Goal: Information Seeking & Learning: Learn about a topic

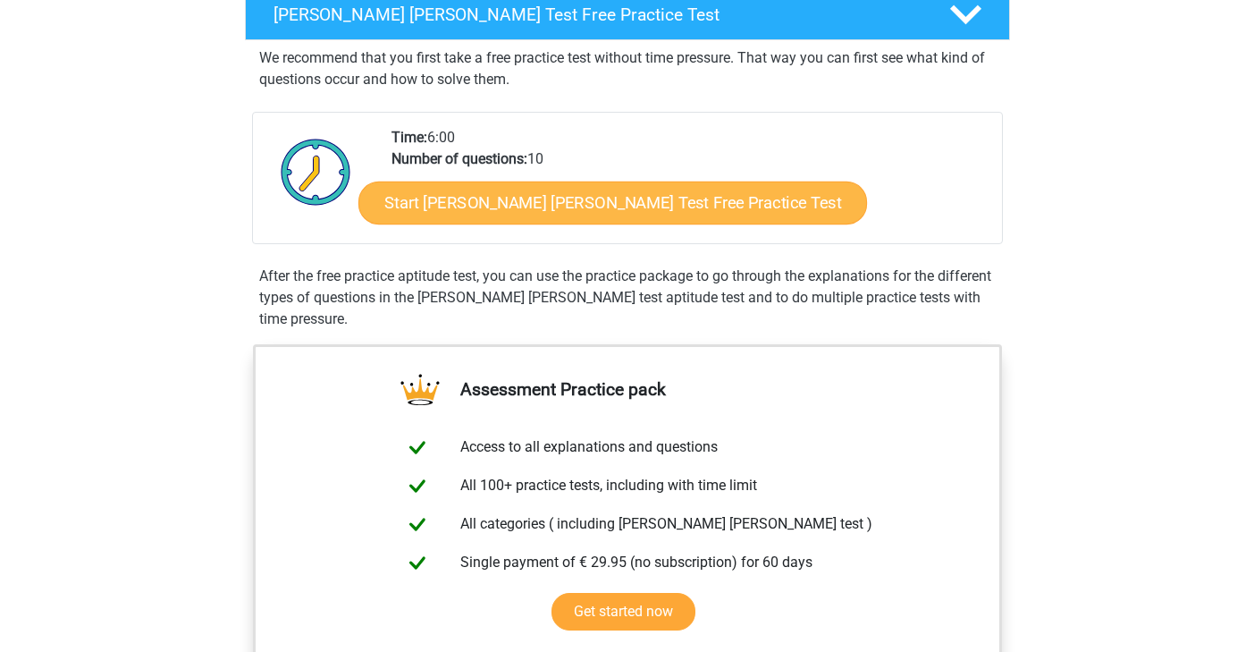
scroll to position [305, 0]
click at [545, 200] on link "Start Watson Glaser Test Free Practice Test" at bounding box center [613, 202] width 509 height 43
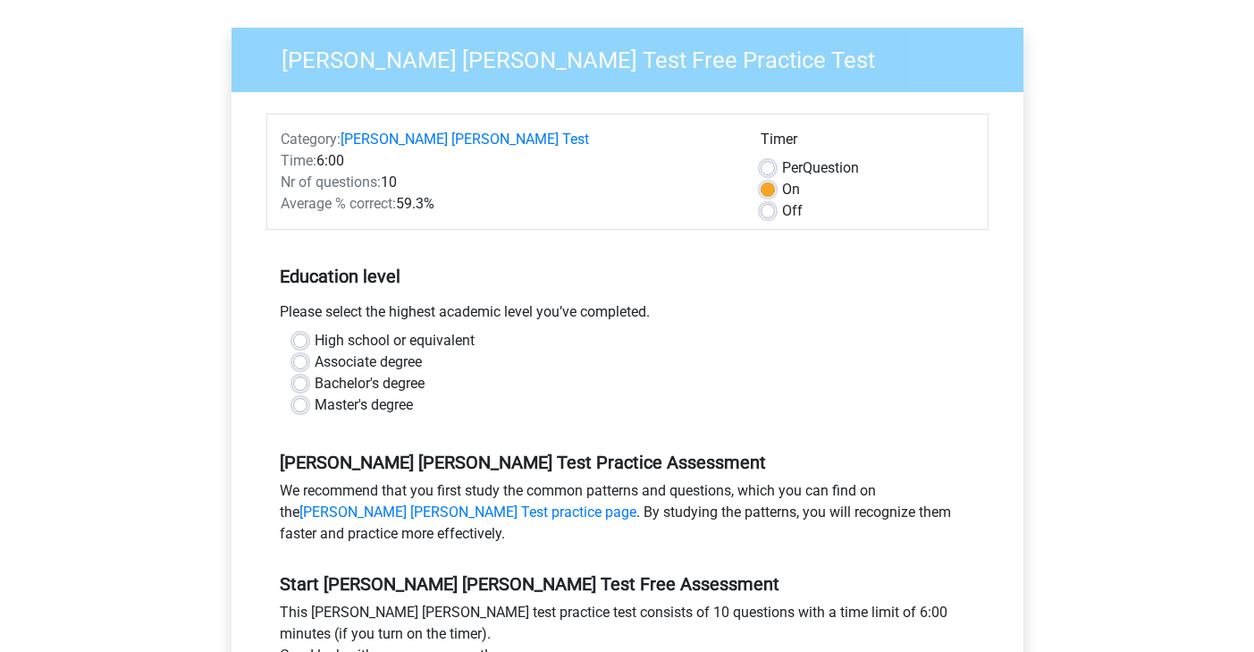
scroll to position [142, 0]
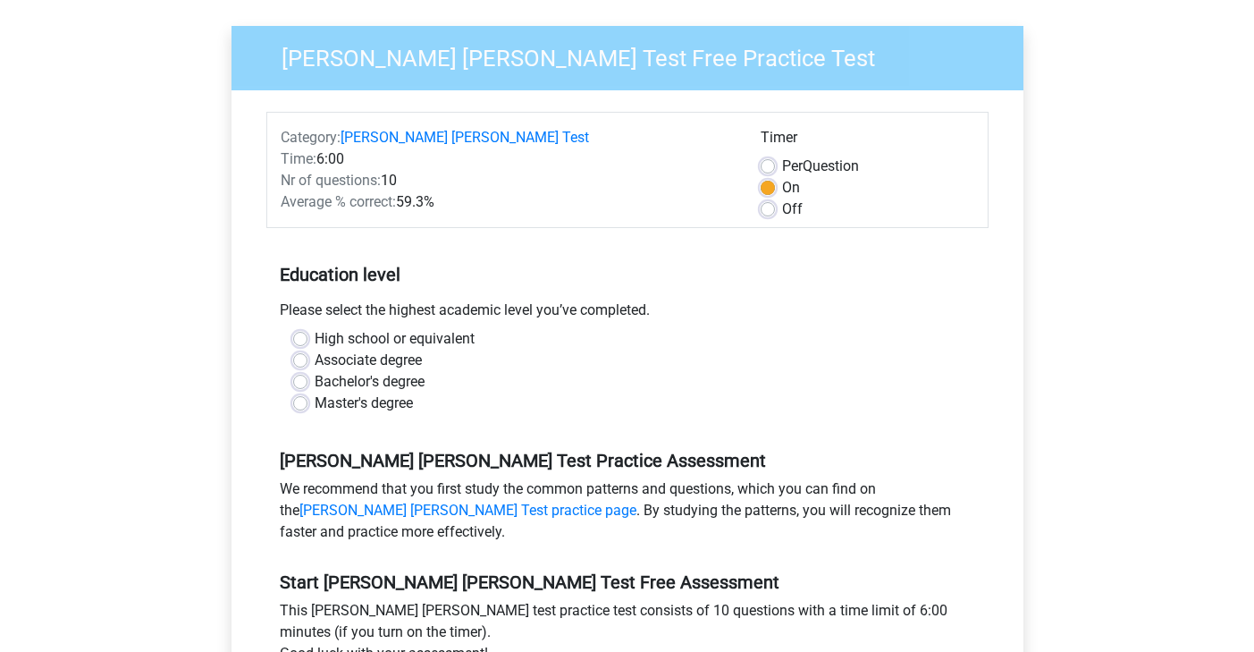
click at [315, 371] on label "Bachelor's degree" at bounding box center [370, 381] width 110 height 21
click at [299, 371] on input "Bachelor's degree" at bounding box center [300, 380] width 14 height 18
radio input "true"
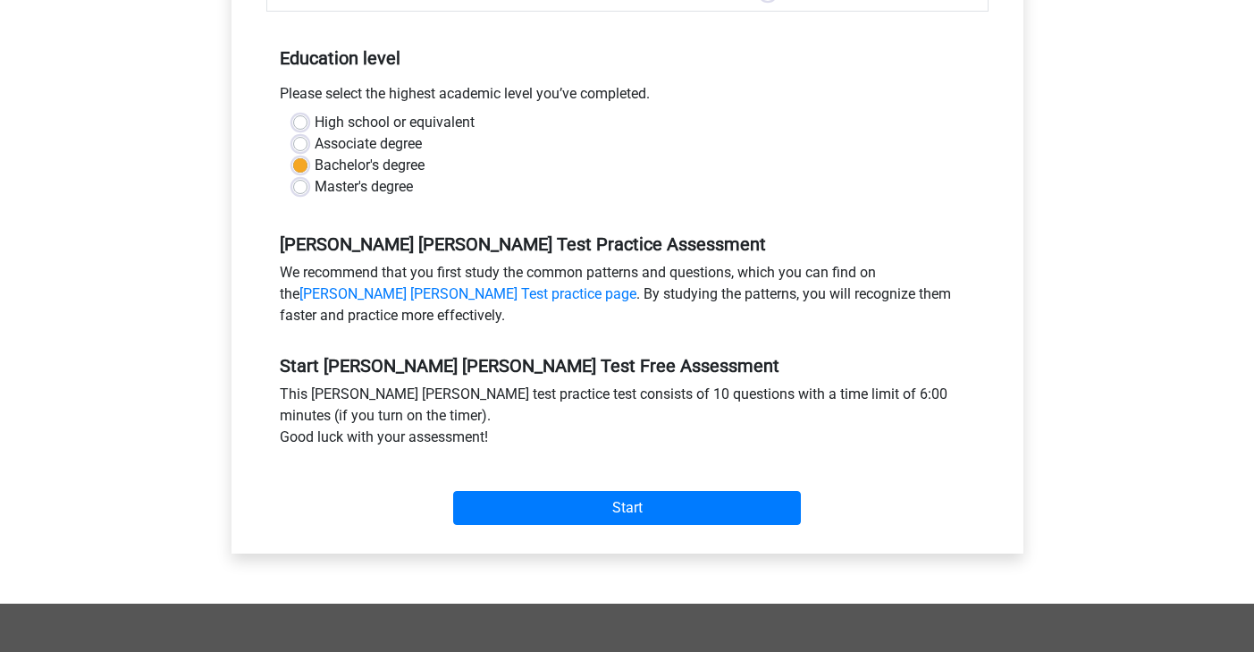
scroll to position [359, 0]
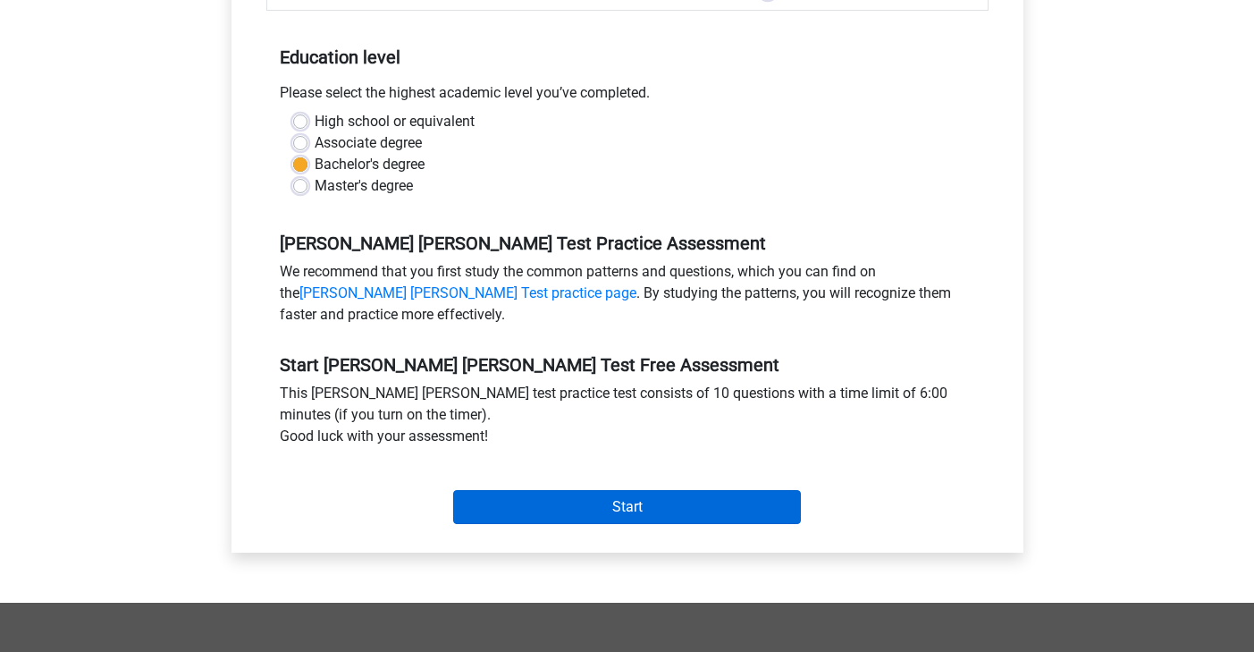
click at [631, 490] on input "Start" at bounding box center [627, 507] width 348 height 34
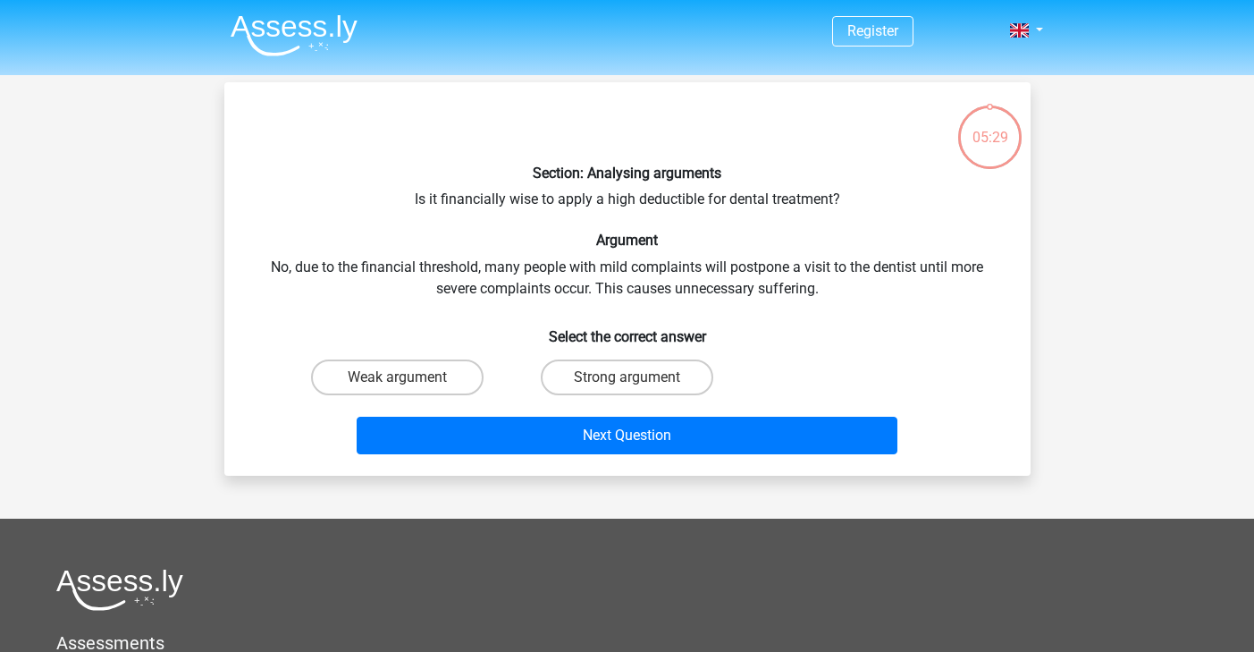
click at [635, 384] on input "Strong argument" at bounding box center [633, 383] width 12 height 12
radio input "true"
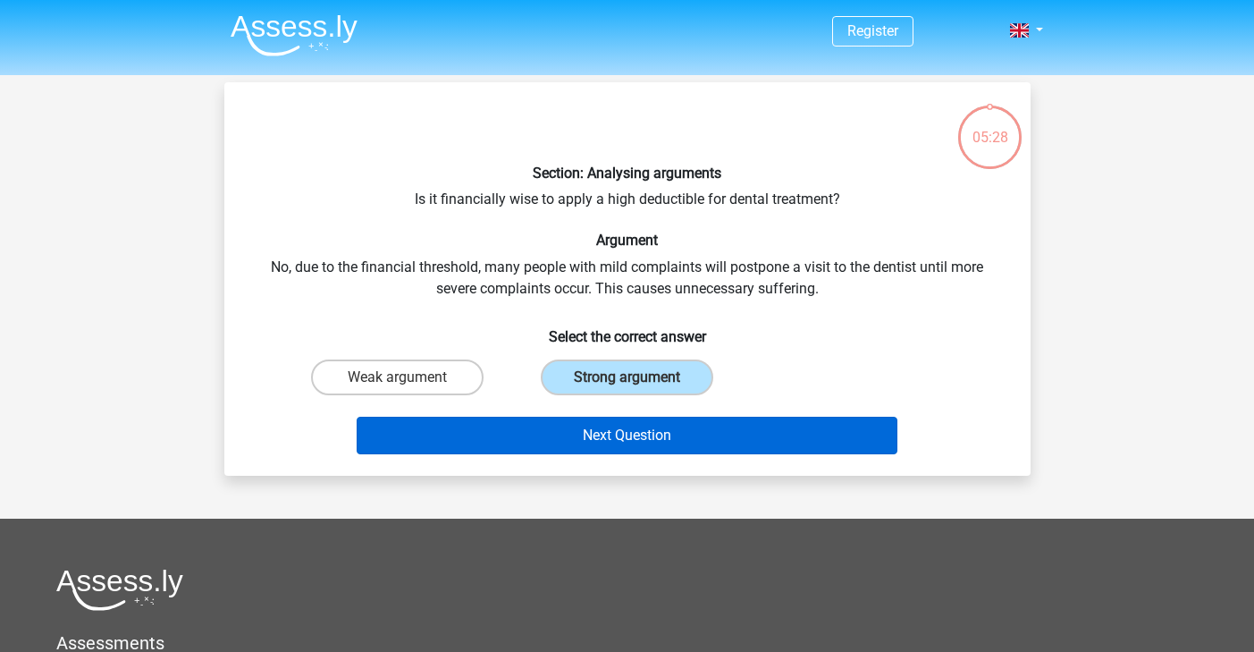
click at [645, 439] on button "Next Question" at bounding box center [627, 436] width 541 height 38
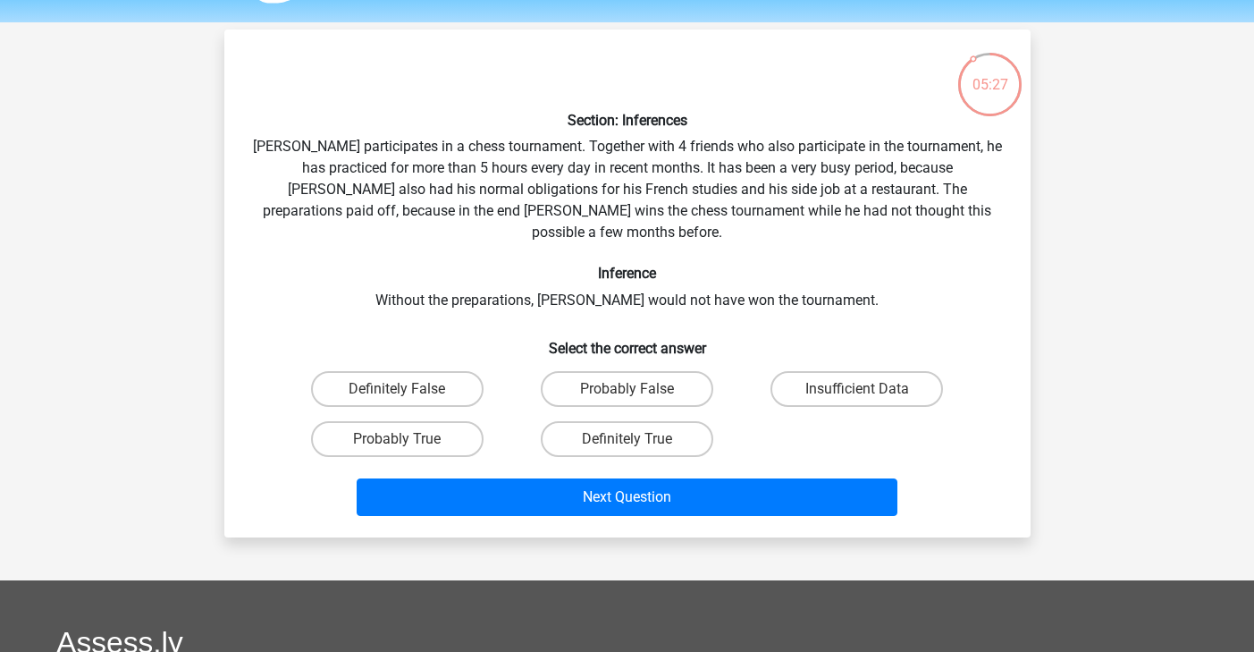
scroll to position [52, 0]
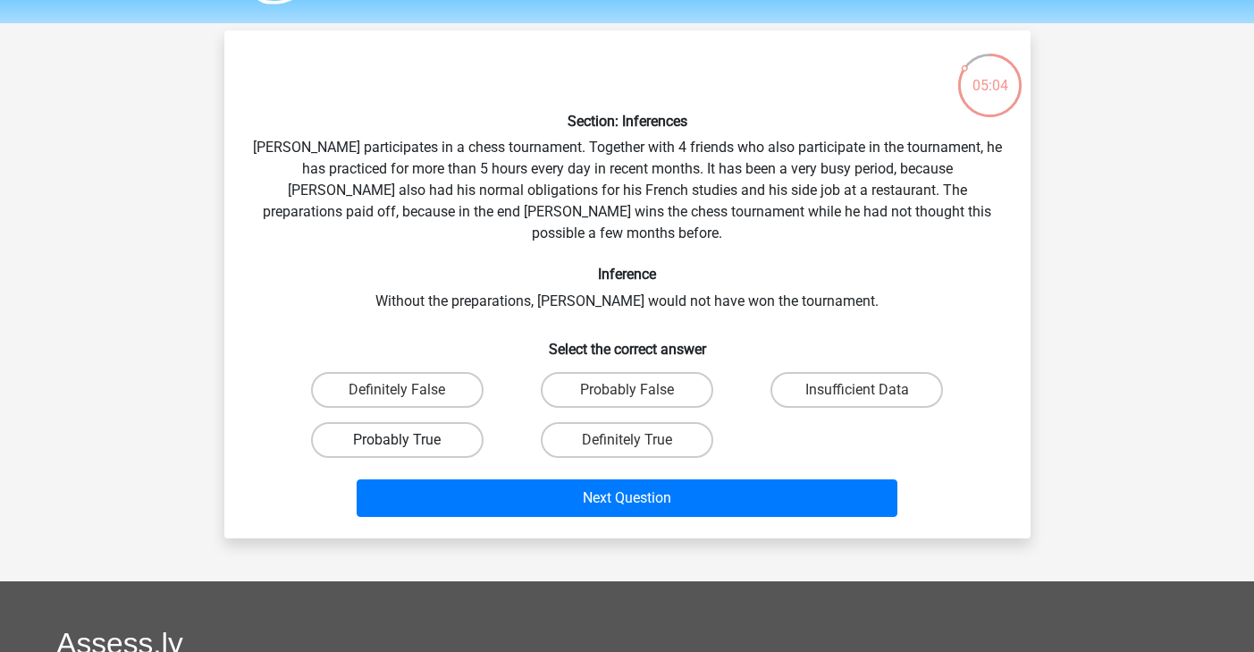
click at [388, 422] on label "Probably True" at bounding box center [397, 440] width 173 height 36
click at [397, 440] on input "Probably True" at bounding box center [403, 446] width 12 height 12
radio input "true"
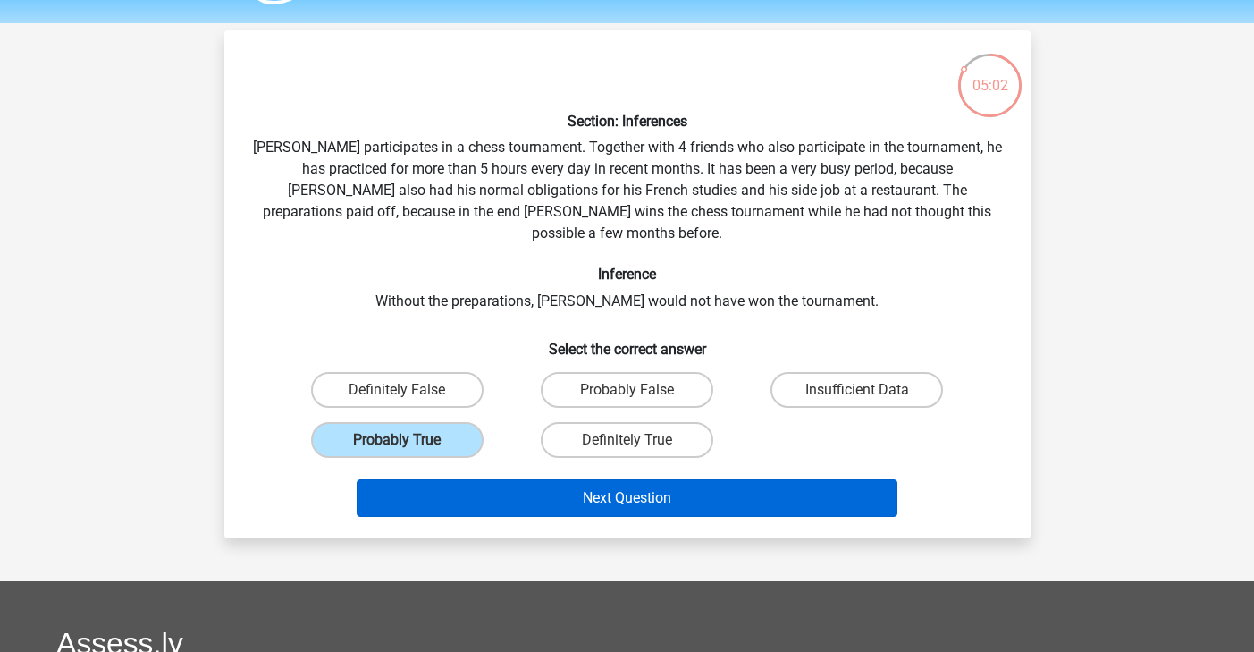
click at [479, 479] on button "Next Question" at bounding box center [627, 498] width 541 height 38
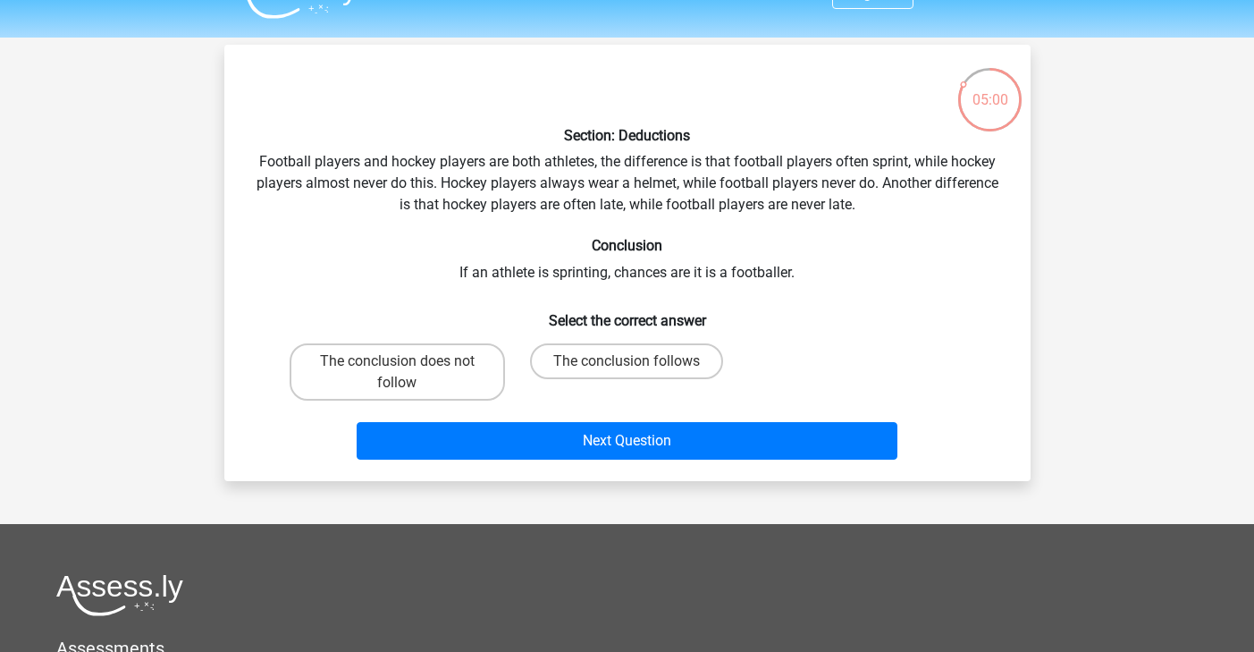
scroll to position [37, 0]
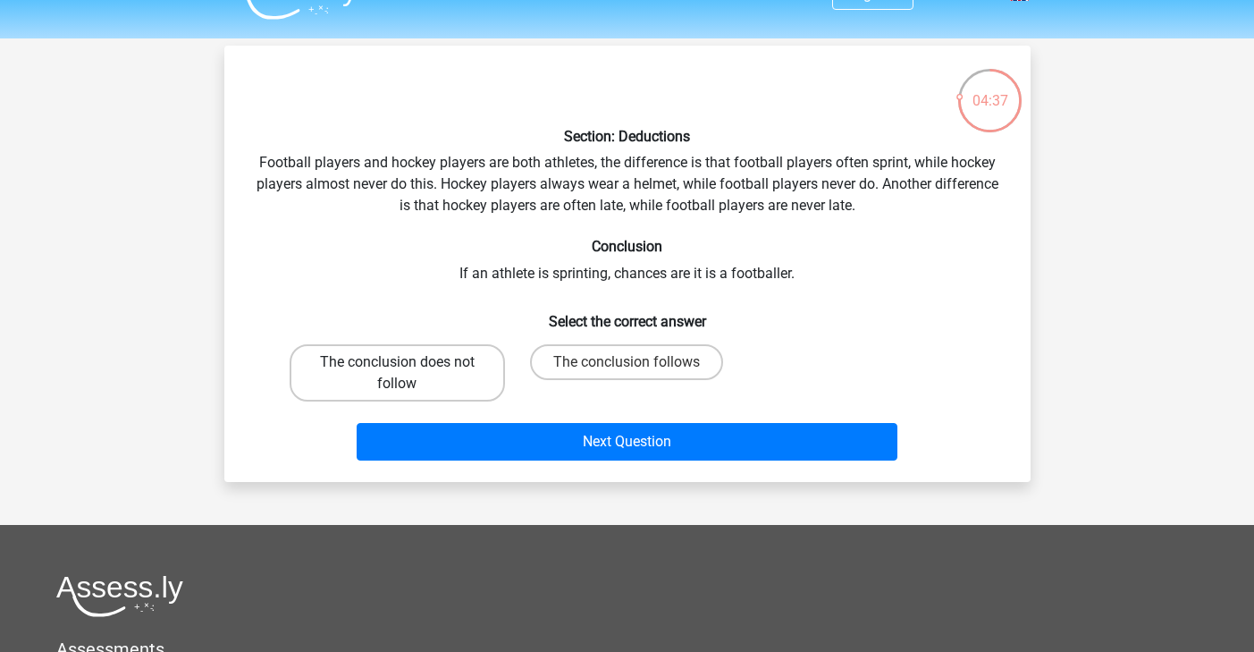
click at [421, 373] on label "The conclusion does not follow" at bounding box center [397, 372] width 215 height 57
click at [409, 373] on input "The conclusion does not follow" at bounding box center [403, 368] width 12 height 12
radio input "true"
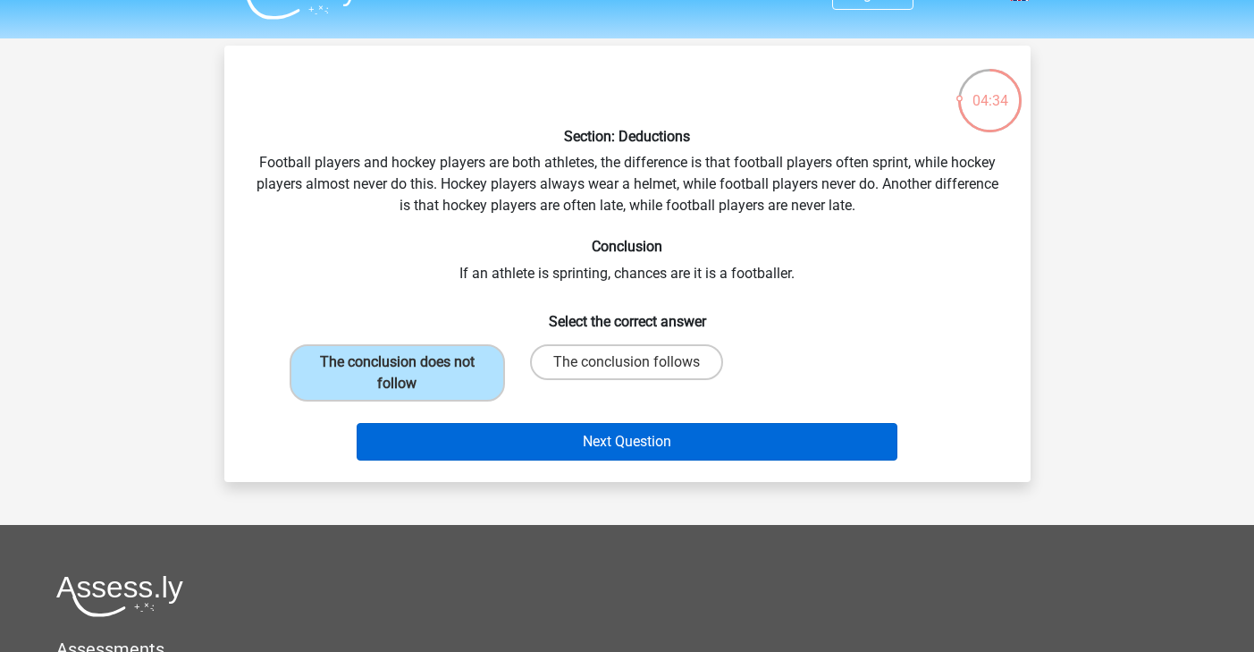
click at [570, 452] on button "Next Question" at bounding box center [627, 442] width 541 height 38
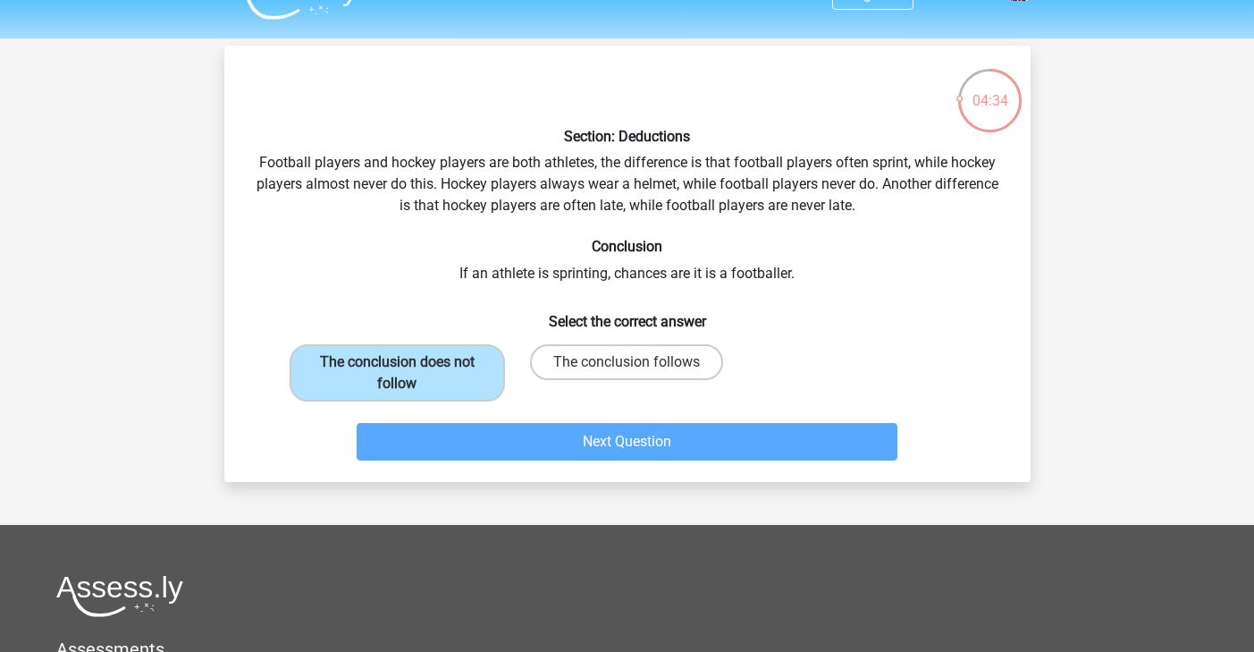
scroll to position [82, 0]
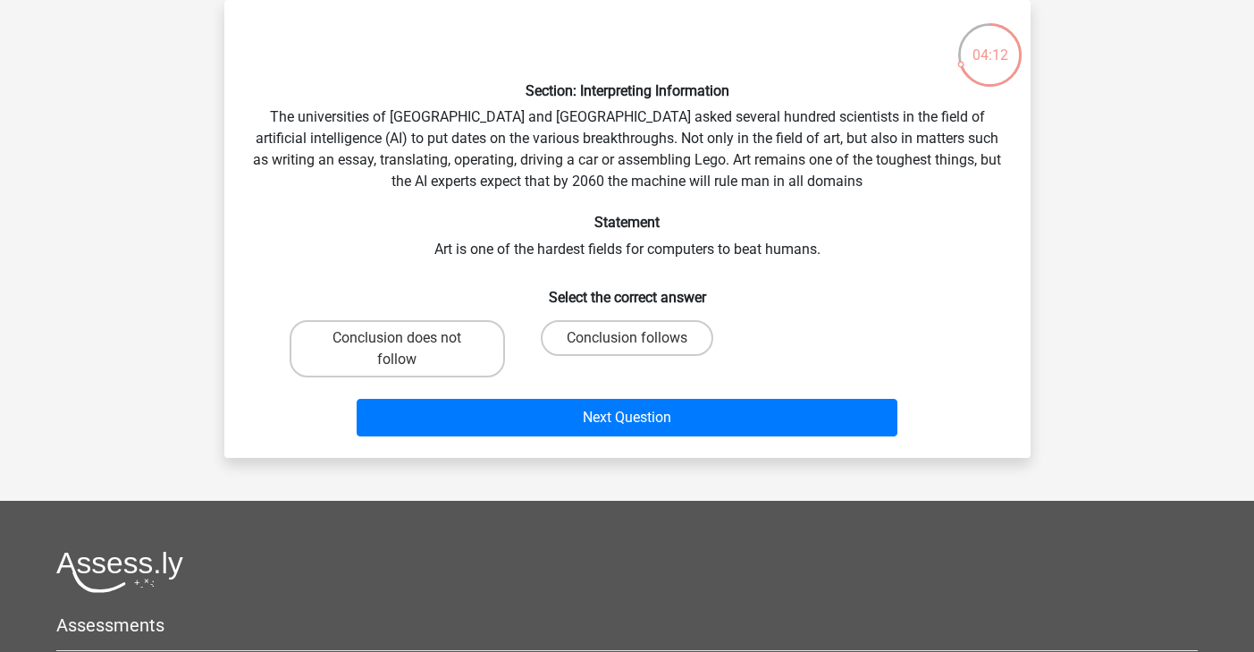
click at [629, 342] on input "Conclusion follows" at bounding box center [633, 344] width 12 height 12
radio input "true"
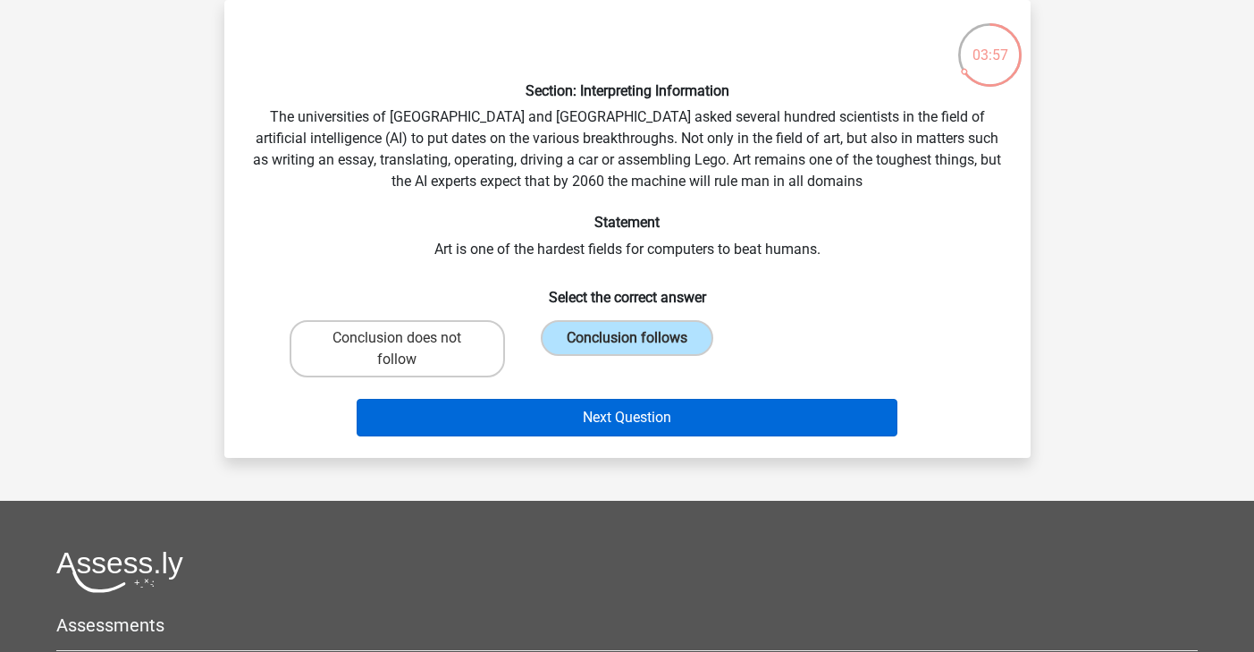
click at [697, 414] on button "Next Question" at bounding box center [627, 418] width 541 height 38
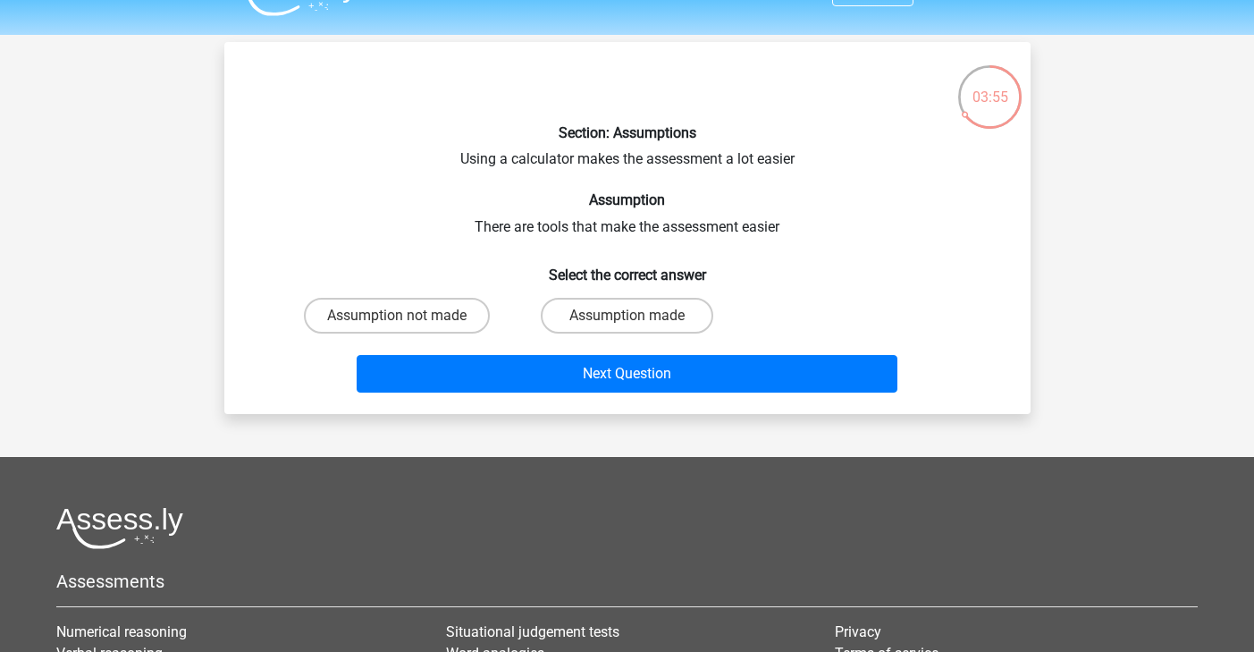
scroll to position [36, 0]
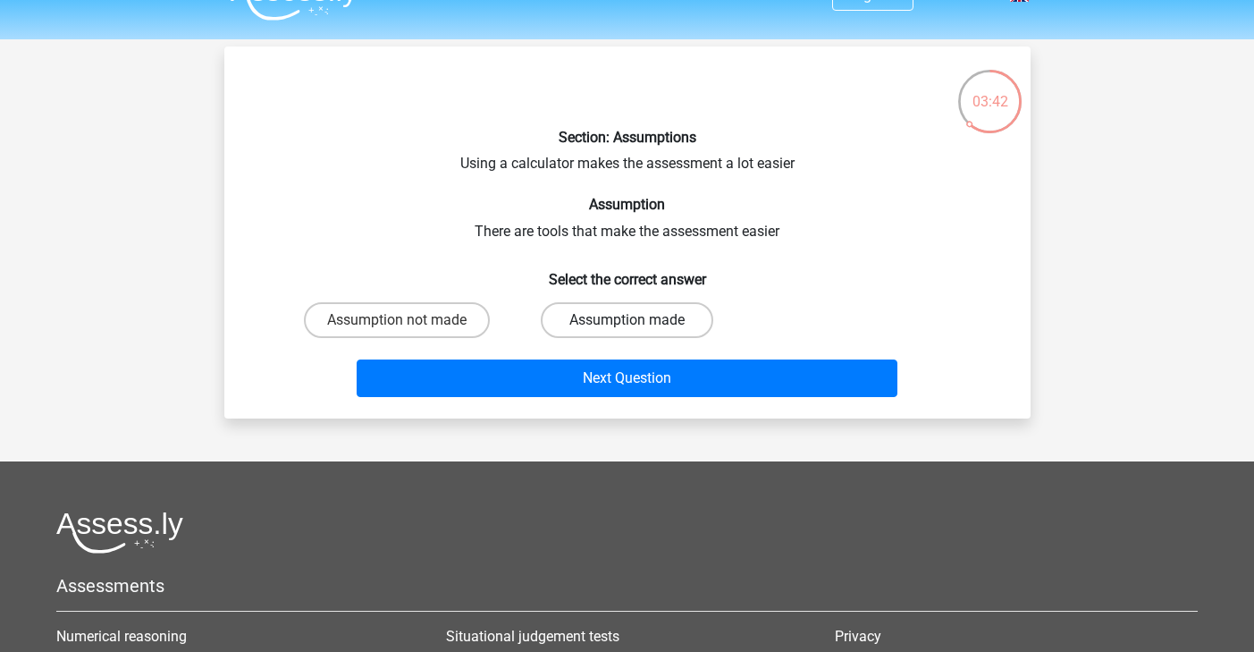
click at [670, 302] on label "Assumption made" at bounding box center [627, 320] width 173 height 36
click at [638, 320] on input "Assumption made" at bounding box center [633, 326] width 12 height 12
radio input "true"
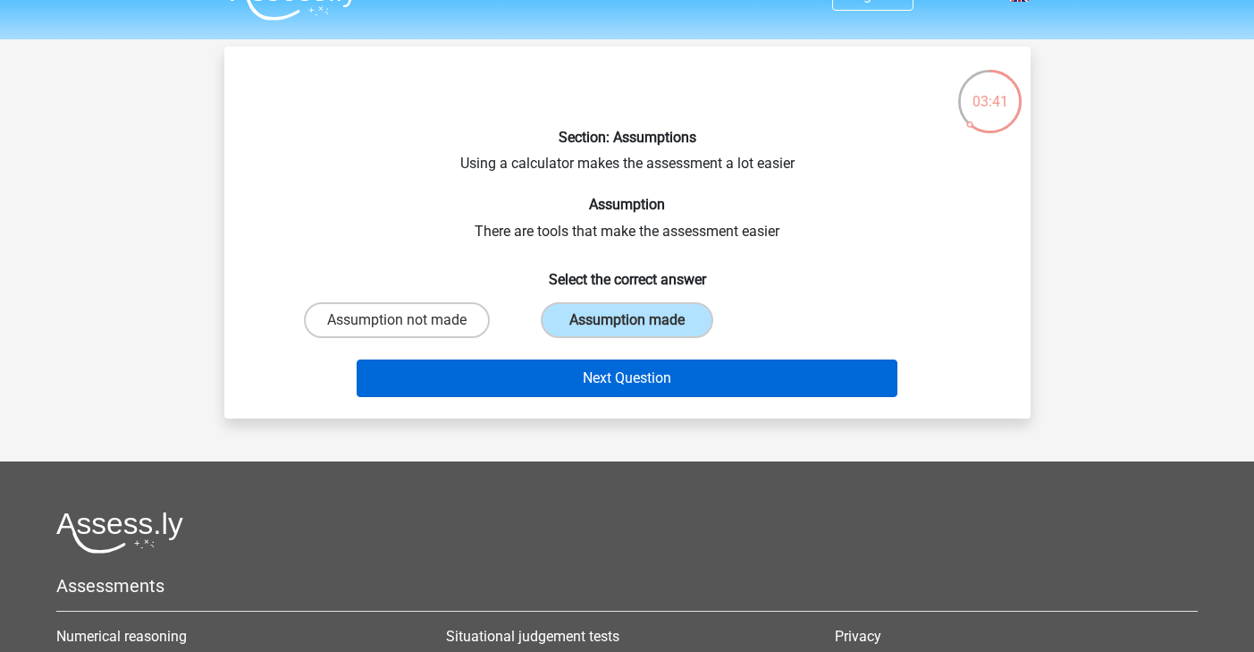
click at [658, 370] on button "Next Question" at bounding box center [627, 378] width 541 height 38
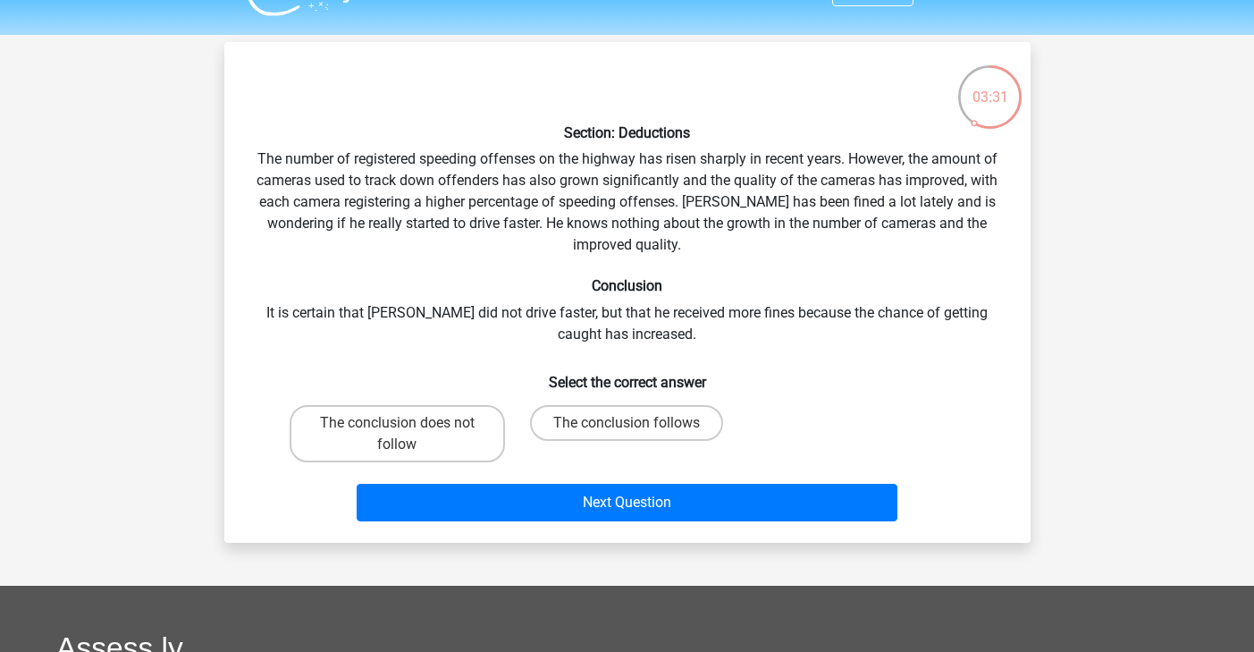
scroll to position [46, 0]
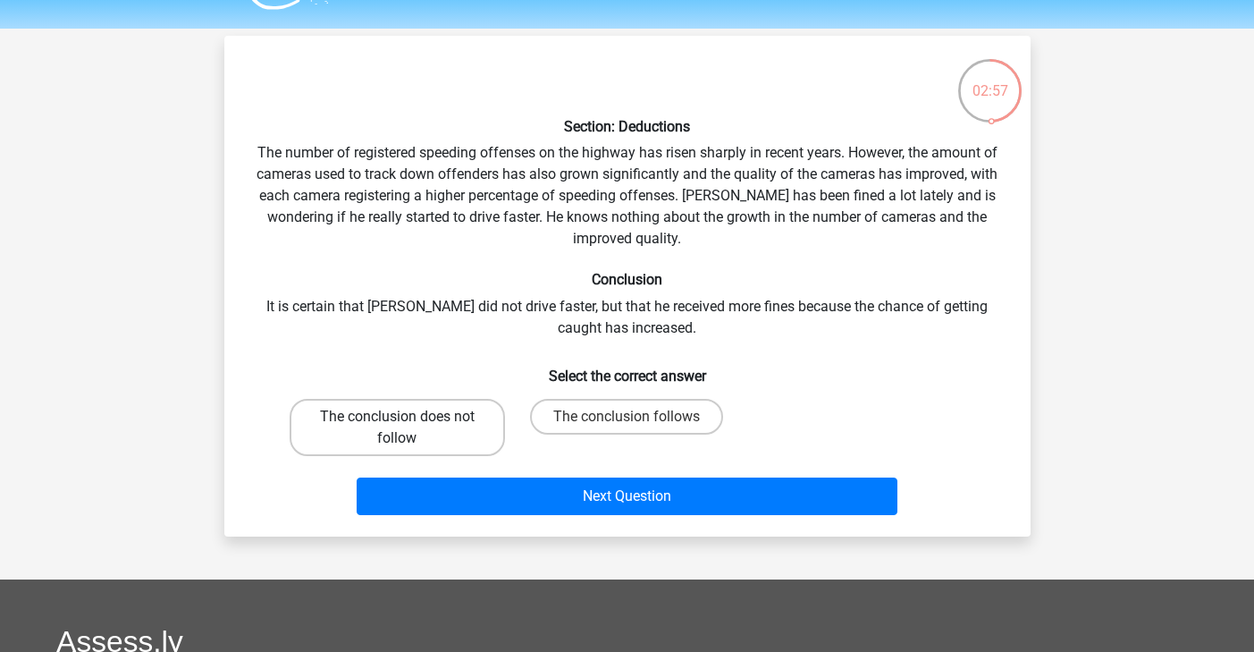
click at [442, 418] on label "The conclusion does not follow" at bounding box center [397, 427] width 215 height 57
click at [409, 418] on input "The conclusion does not follow" at bounding box center [403, 423] width 12 height 12
radio input "true"
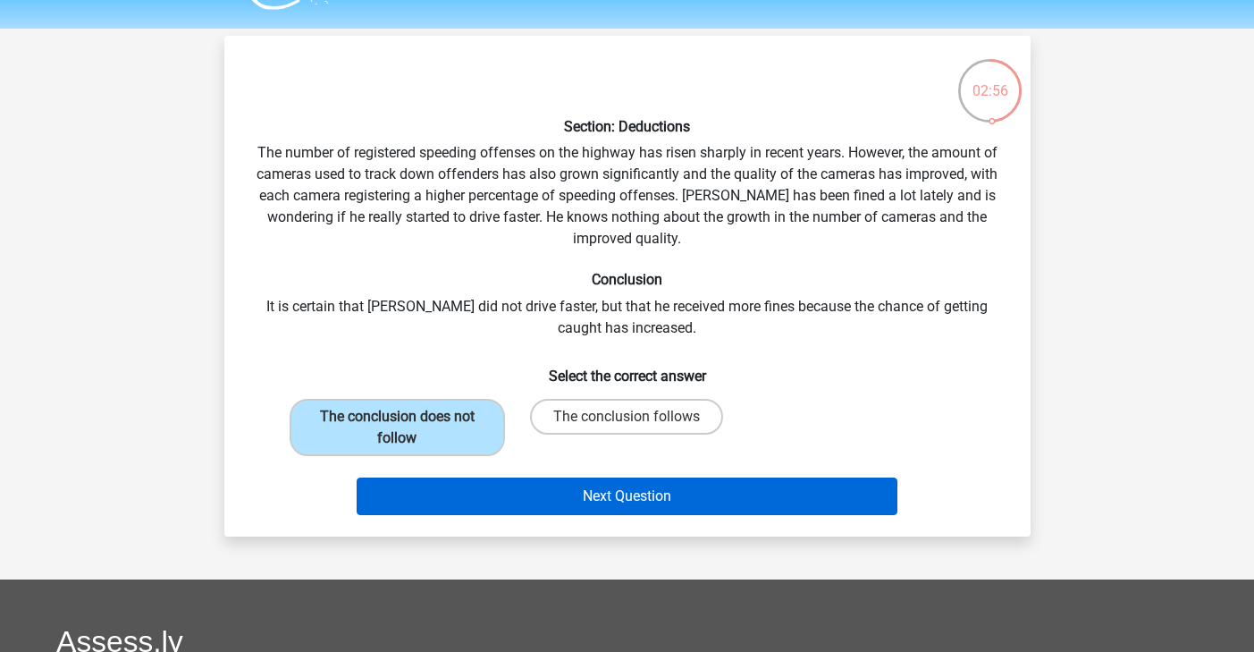
click at [506, 494] on button "Next Question" at bounding box center [627, 496] width 541 height 38
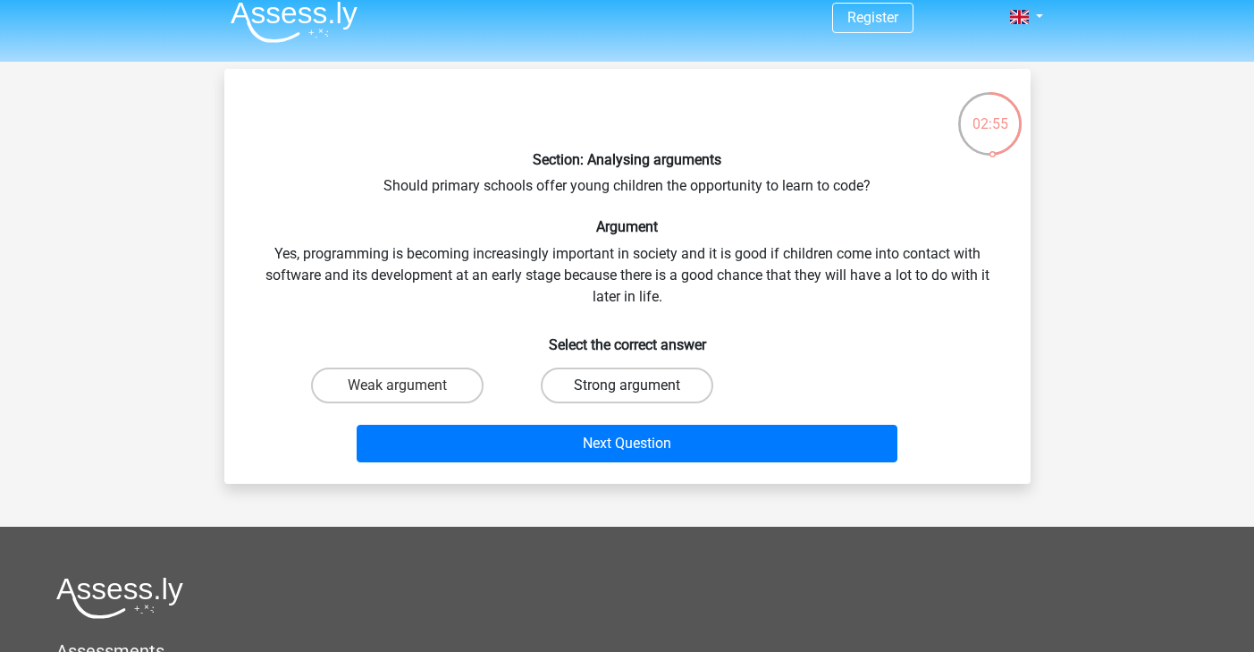
scroll to position [0, 0]
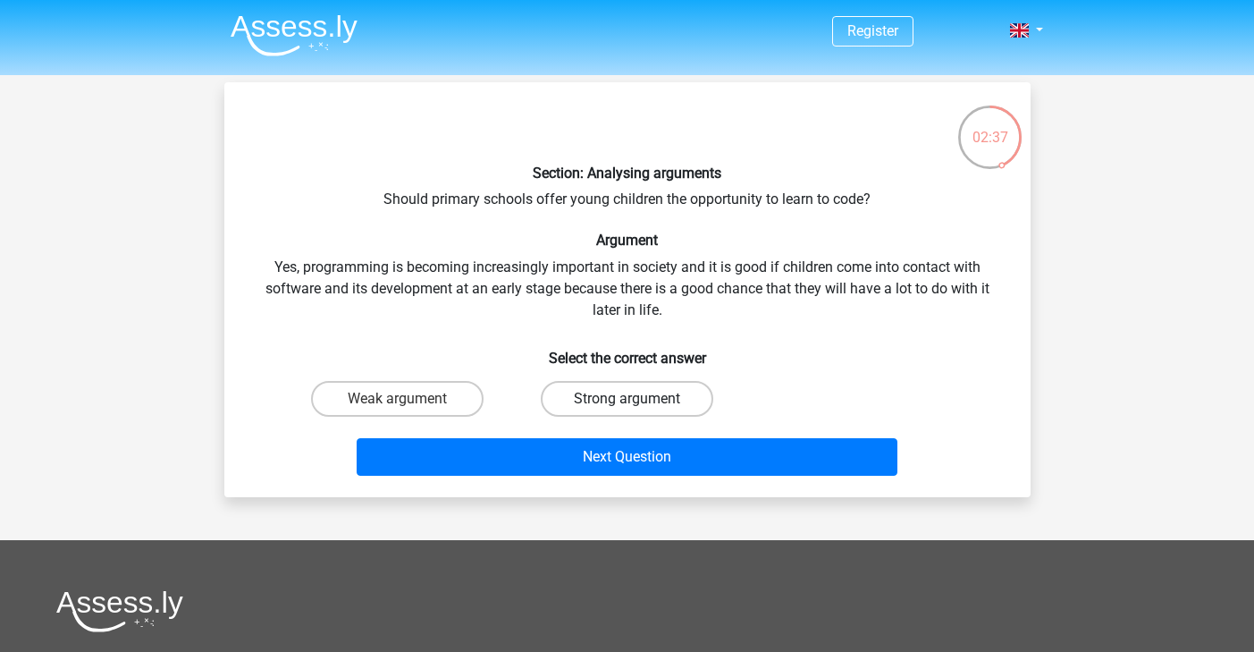
click at [575, 408] on label "Strong argument" at bounding box center [627, 399] width 173 height 36
click at [627, 408] on input "Strong argument" at bounding box center [633, 405] width 12 height 12
radio input "true"
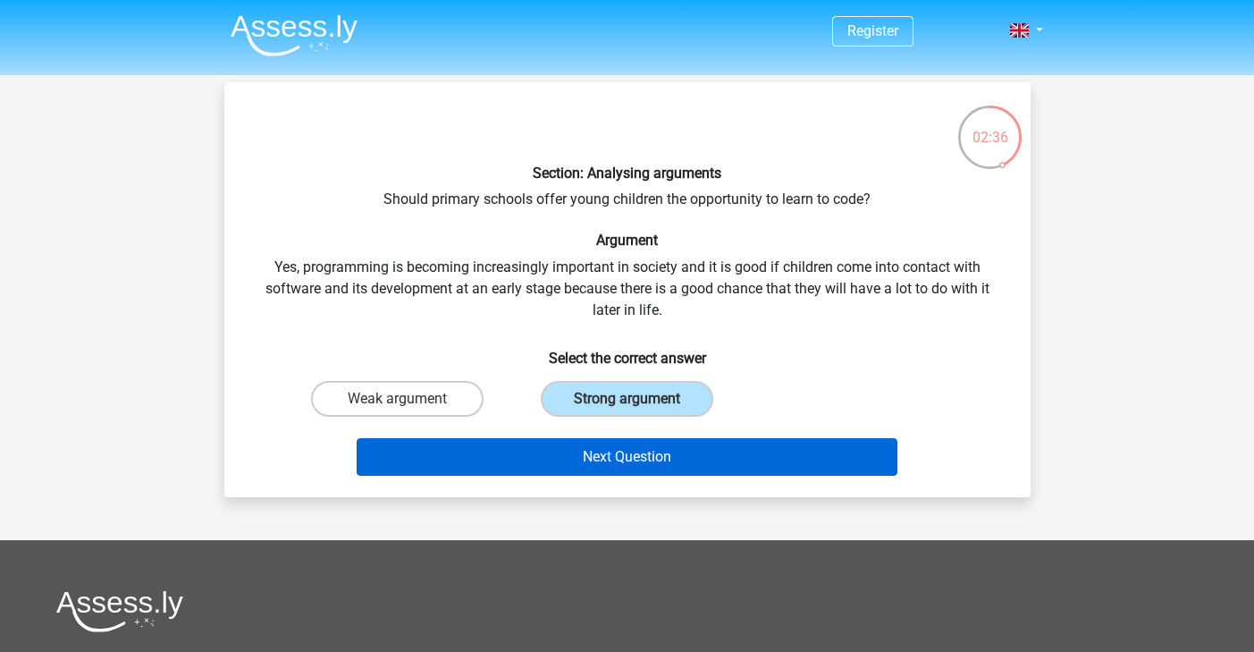
click at [570, 474] on button "Next Question" at bounding box center [627, 457] width 541 height 38
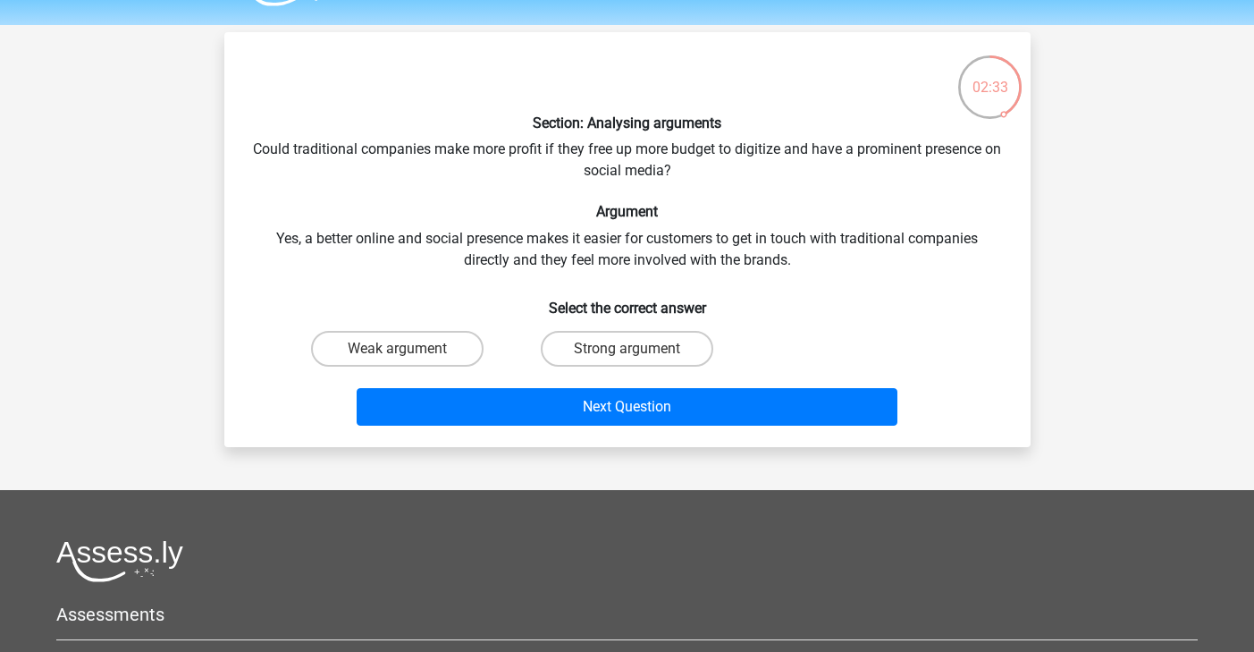
scroll to position [48, 0]
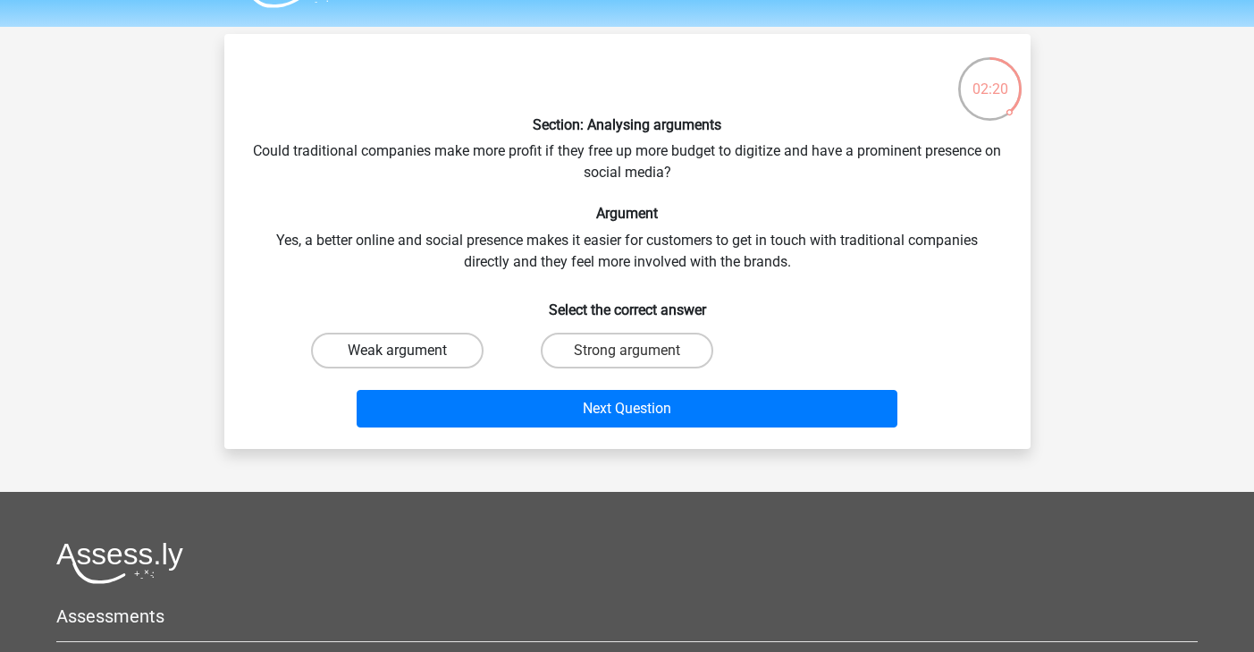
click at [359, 362] on label "Weak argument" at bounding box center [397, 351] width 173 height 36
click at [397, 362] on input "Weak argument" at bounding box center [403, 356] width 12 height 12
radio input "true"
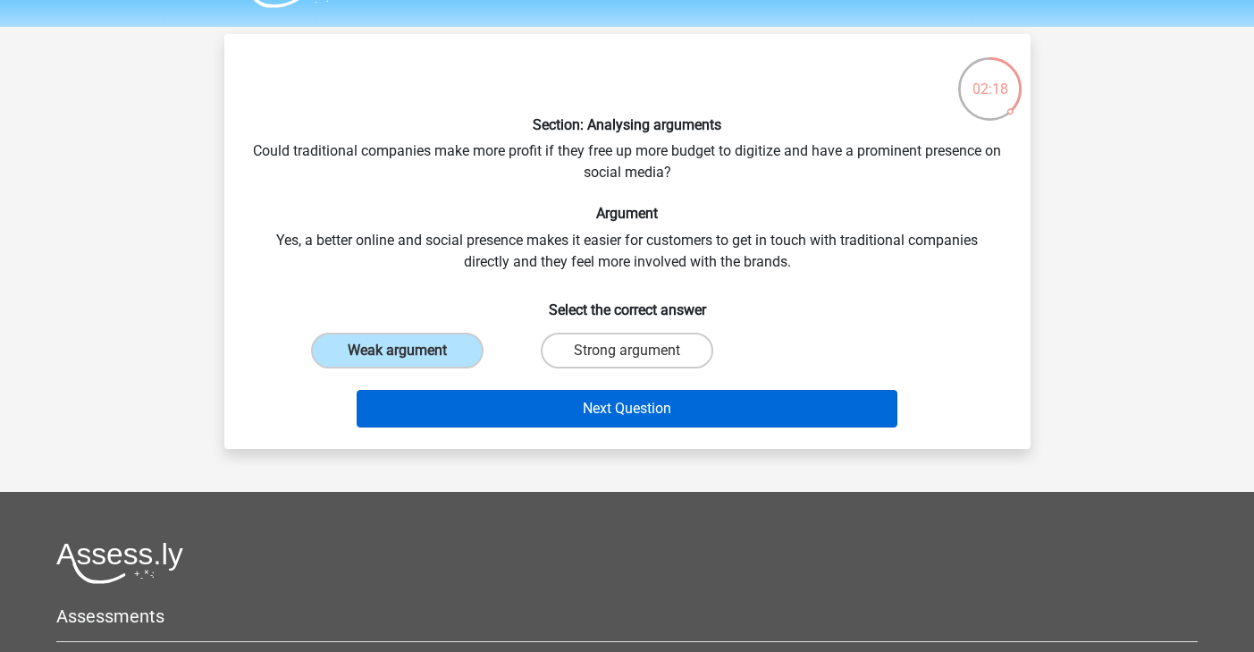
click at [461, 426] on button "Next Question" at bounding box center [627, 409] width 541 height 38
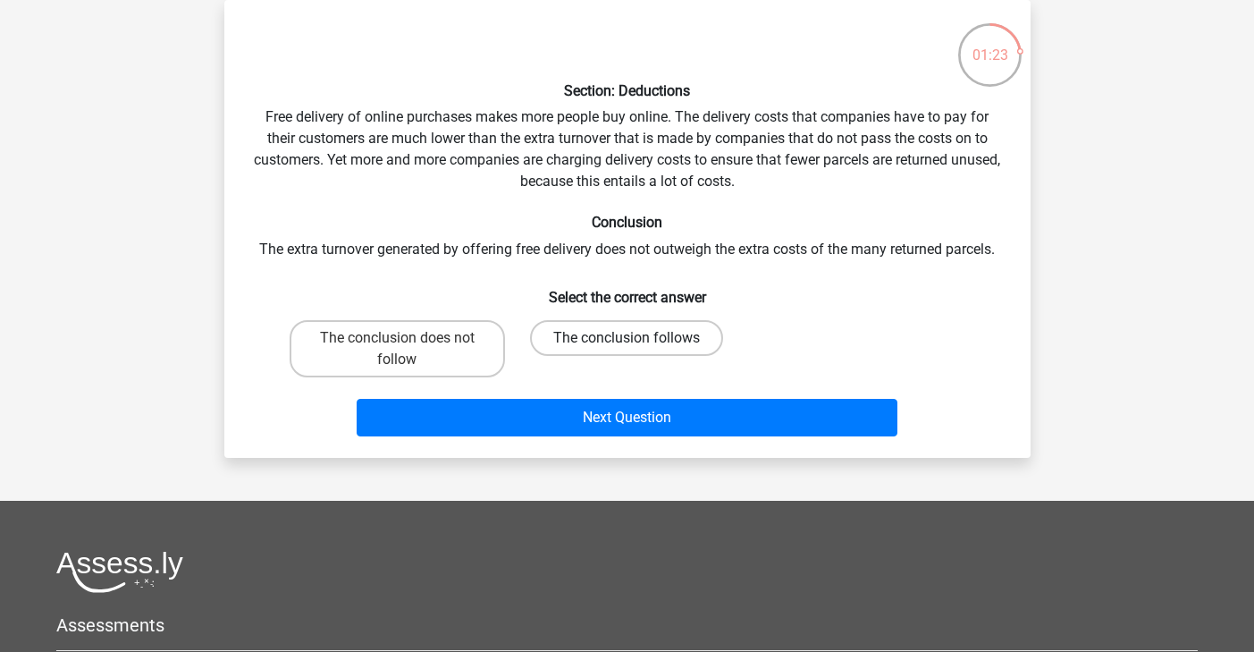
click at [623, 338] on label "The conclusion follows" at bounding box center [626, 338] width 193 height 36
click at [627, 338] on input "The conclusion follows" at bounding box center [633, 344] width 12 height 12
radio input "true"
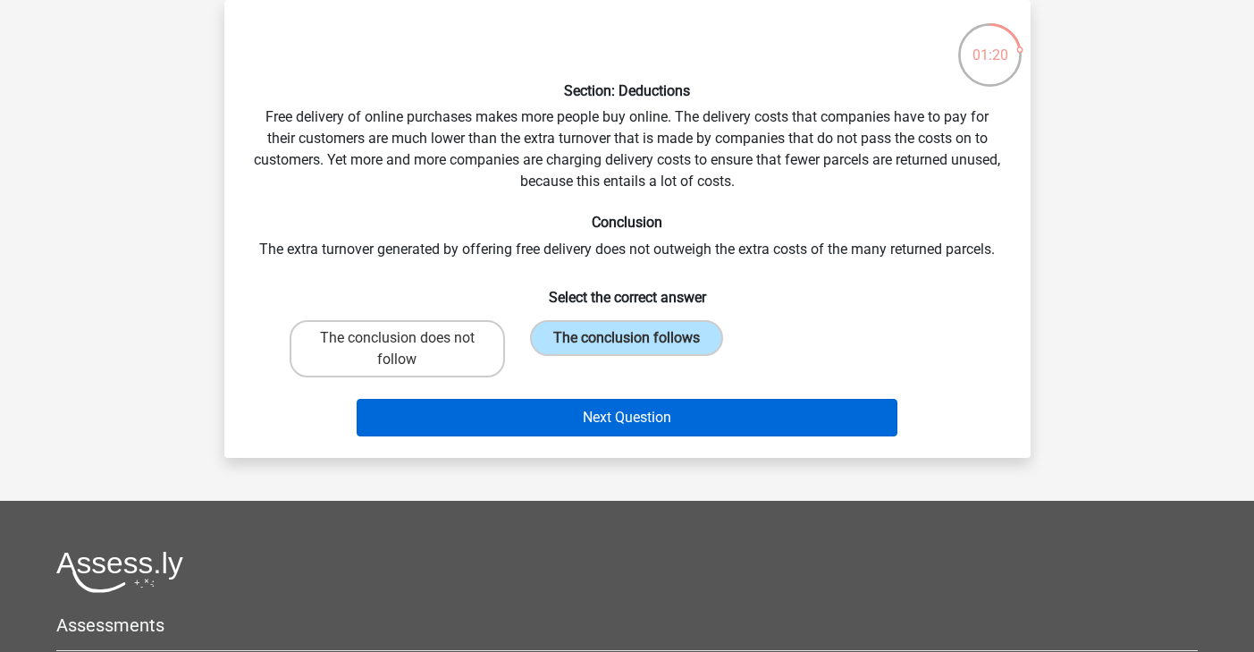
click at [648, 418] on button "Next Question" at bounding box center [627, 418] width 541 height 38
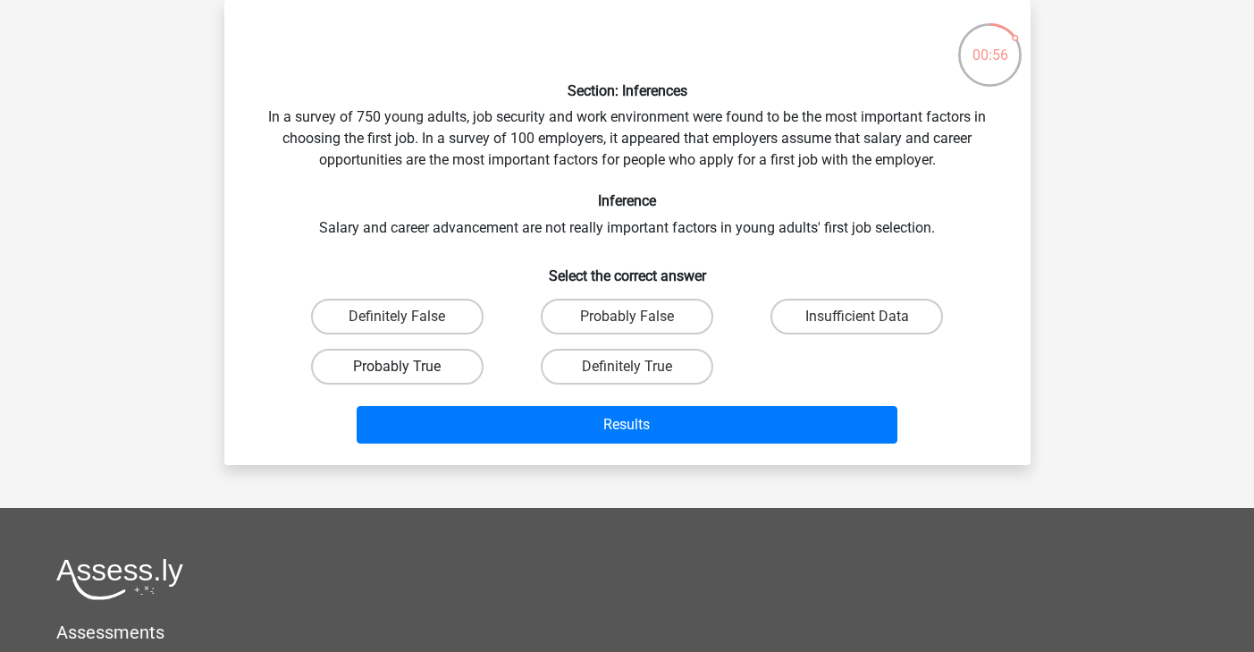
click at [451, 367] on label "Probably True" at bounding box center [397, 367] width 173 height 36
click at [409, 367] on input "Probably True" at bounding box center [403, 373] width 12 height 12
radio input "true"
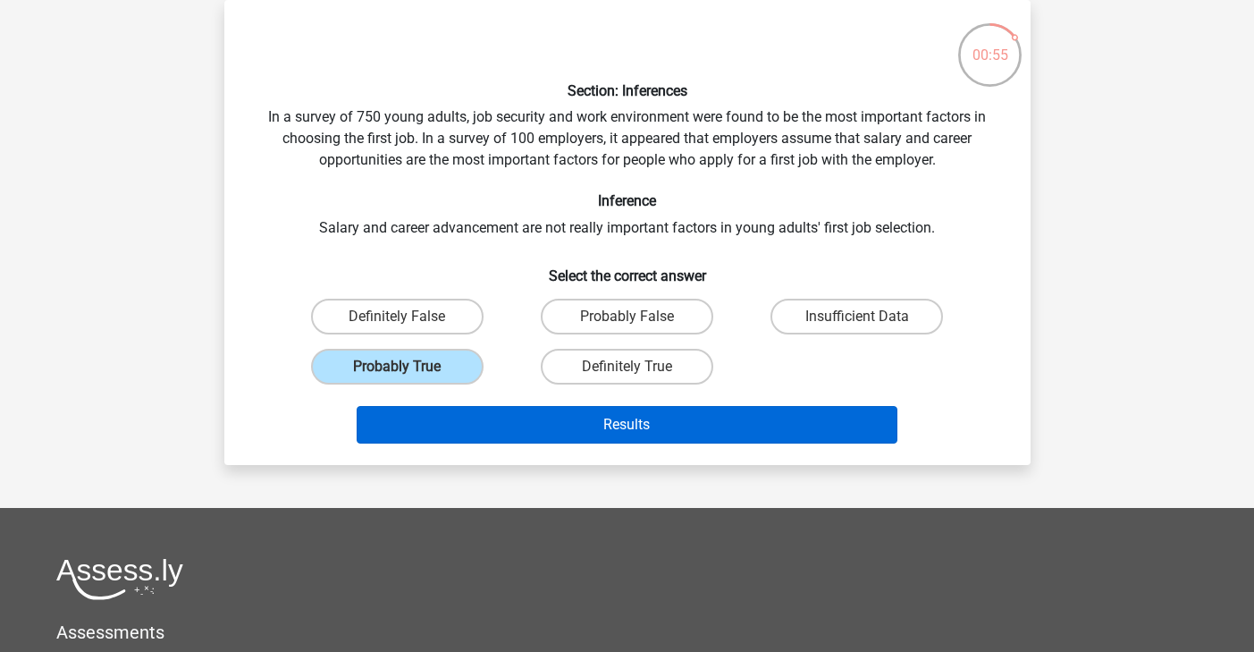
click at [511, 423] on button "Results" at bounding box center [627, 425] width 541 height 38
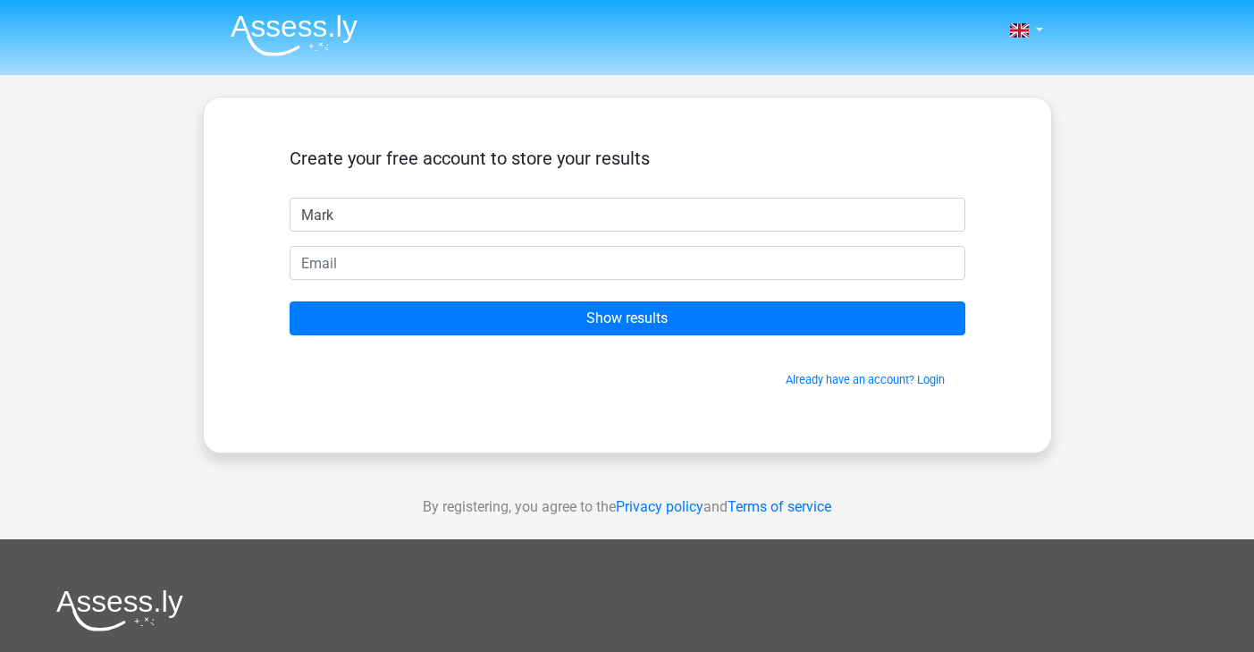
type input "Mark"
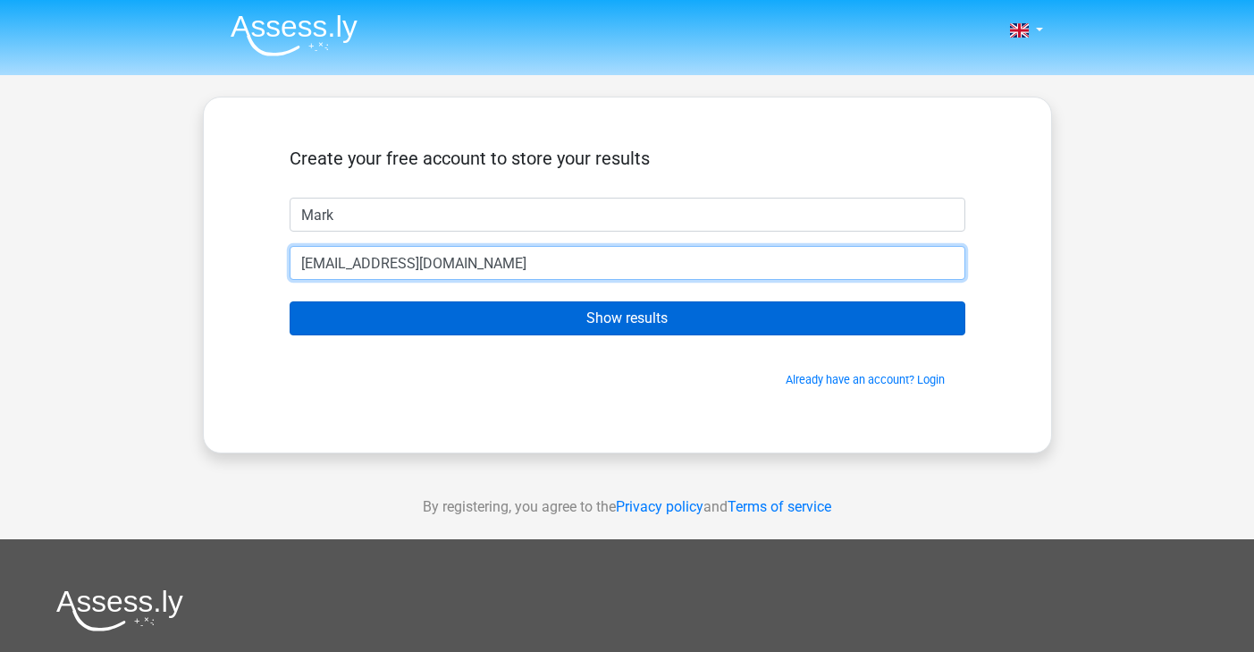
type input "[EMAIL_ADDRESS][DOMAIN_NAME]"
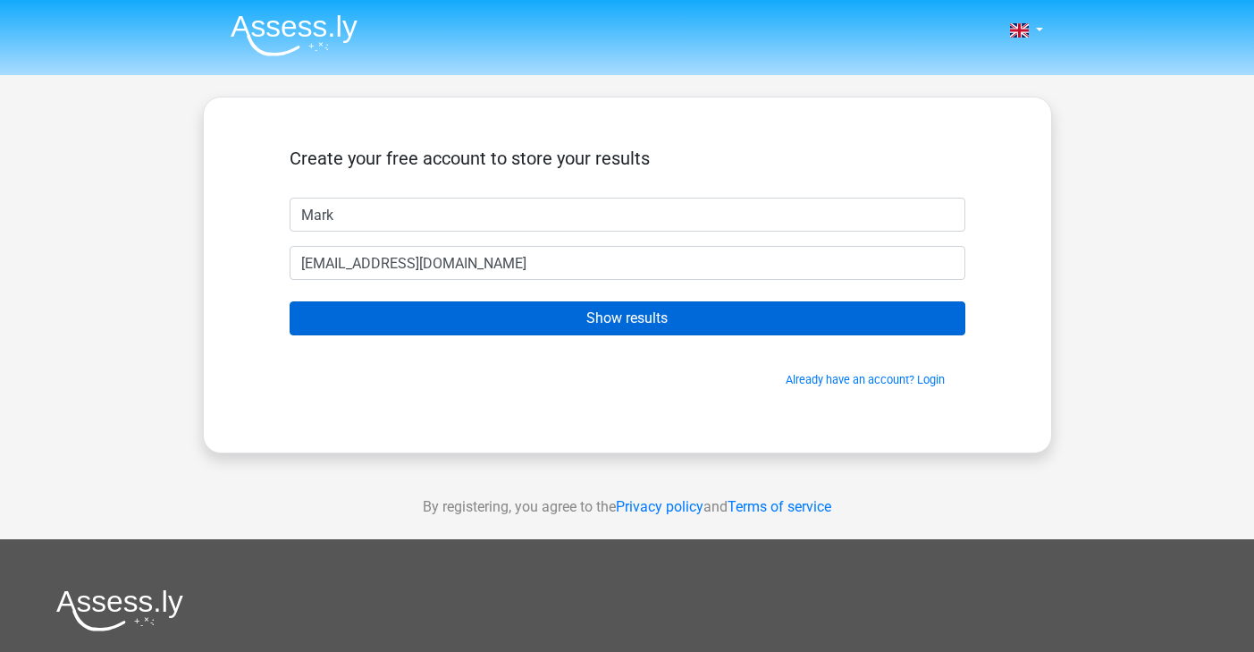
click at [580, 325] on input "Show results" at bounding box center [628, 318] width 676 height 34
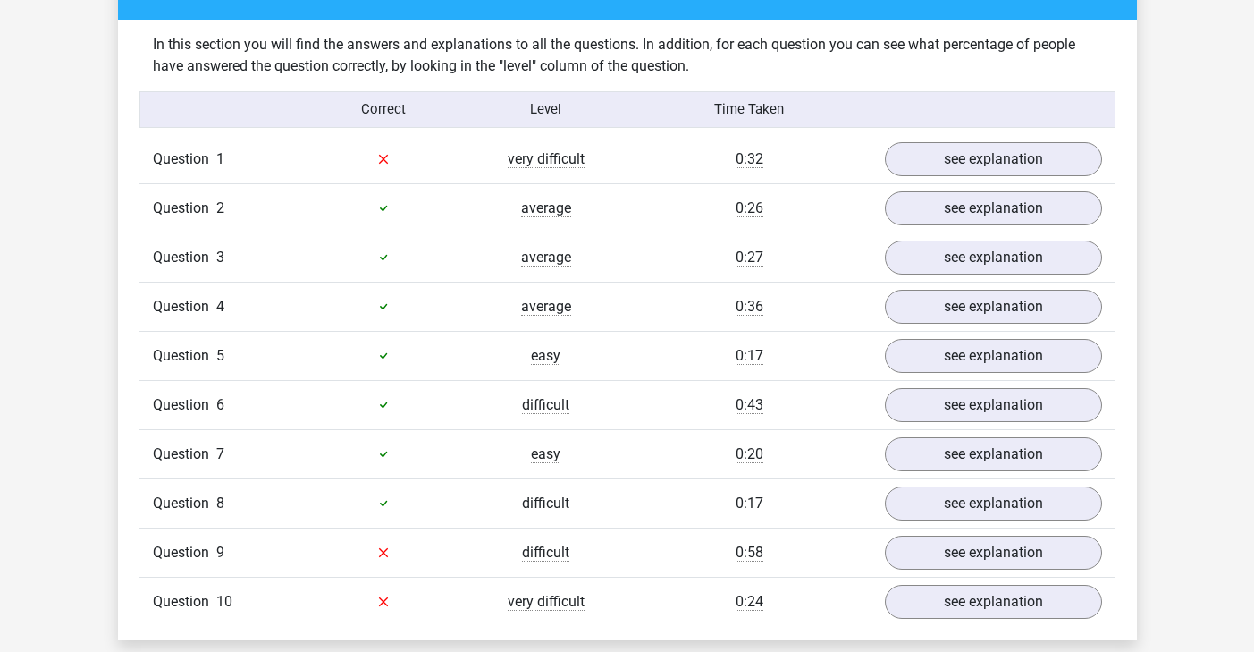
scroll to position [1378, 0]
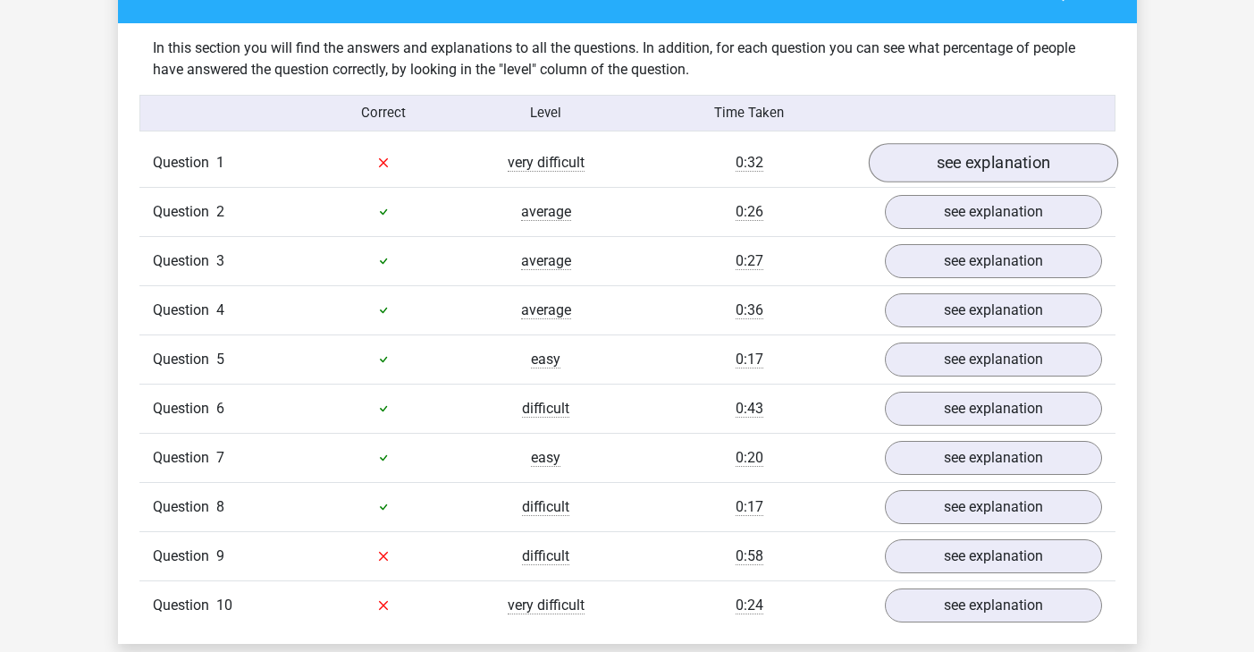
click at [1000, 143] on link "see explanation" at bounding box center [992, 162] width 249 height 39
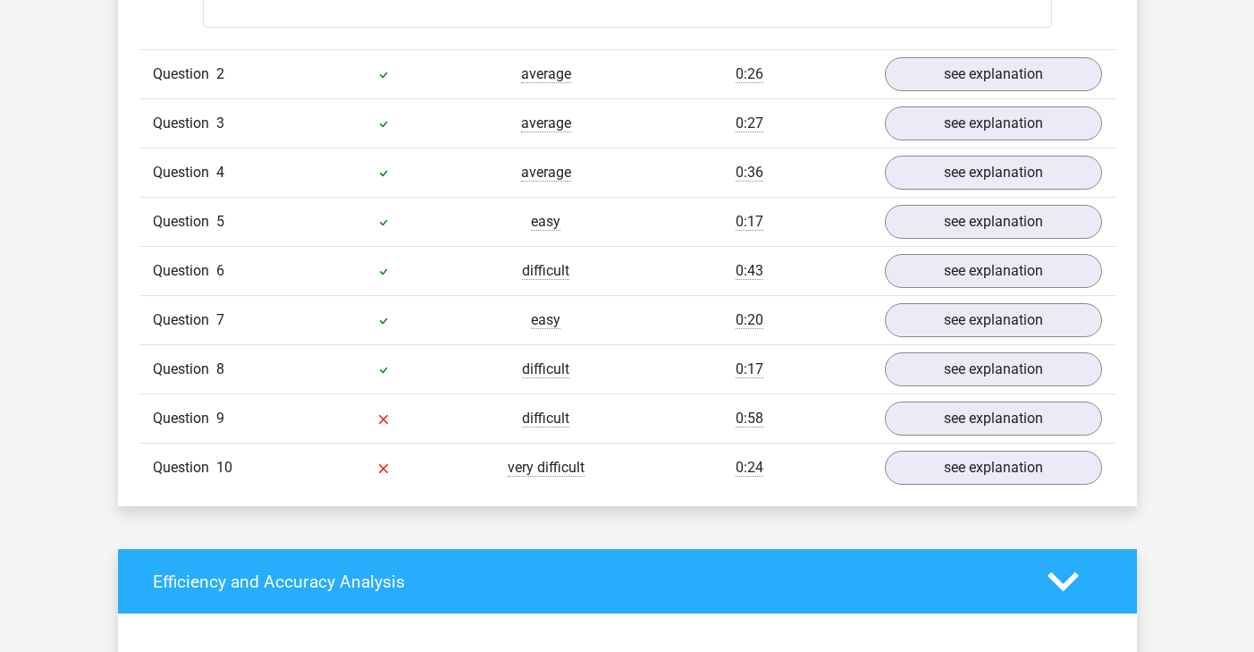
scroll to position [2035, 0]
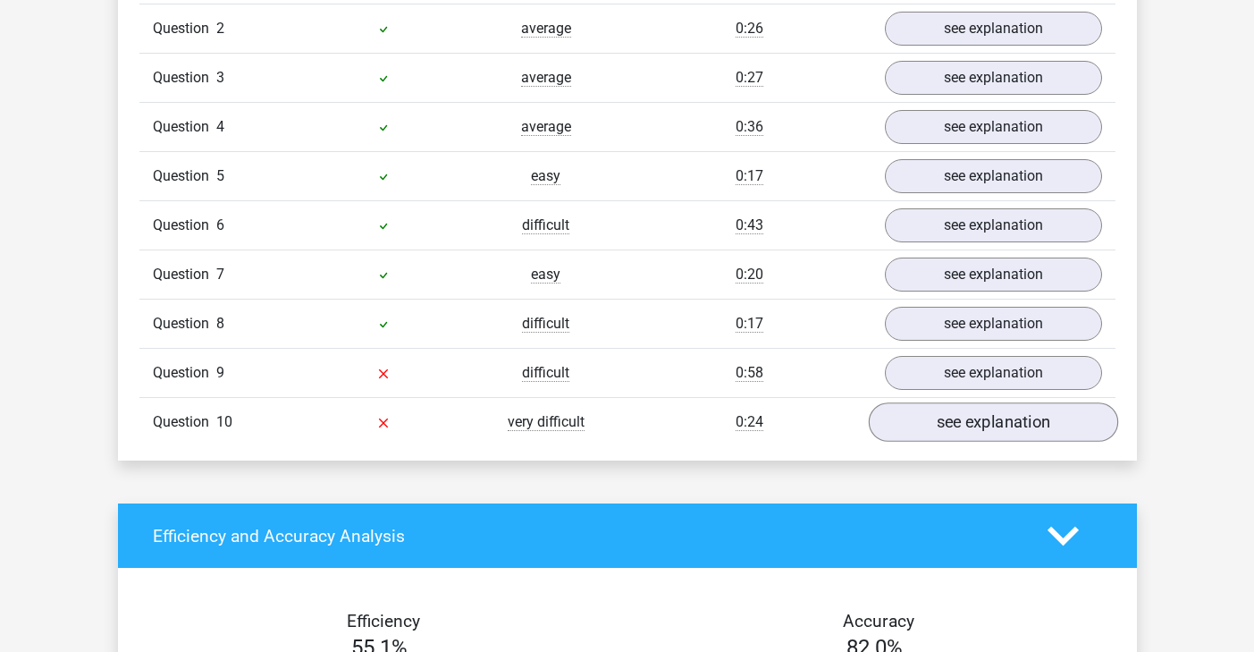
click at [1000, 404] on link "see explanation" at bounding box center [992, 421] width 249 height 39
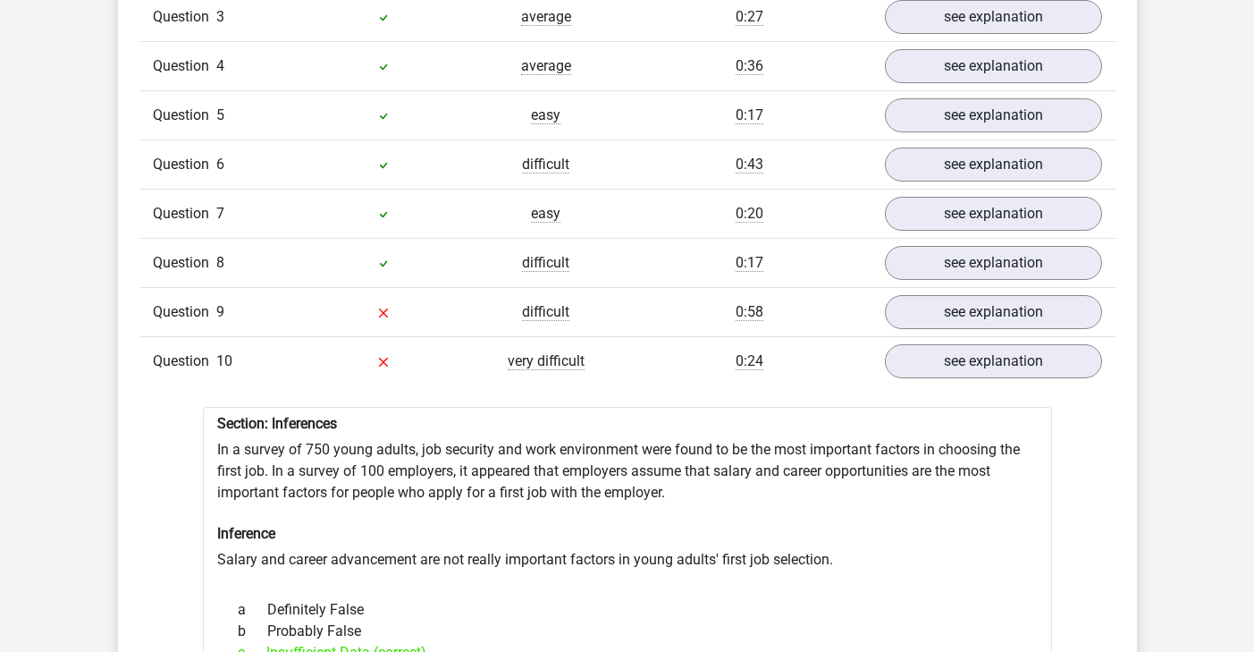
scroll to position [2061, 0]
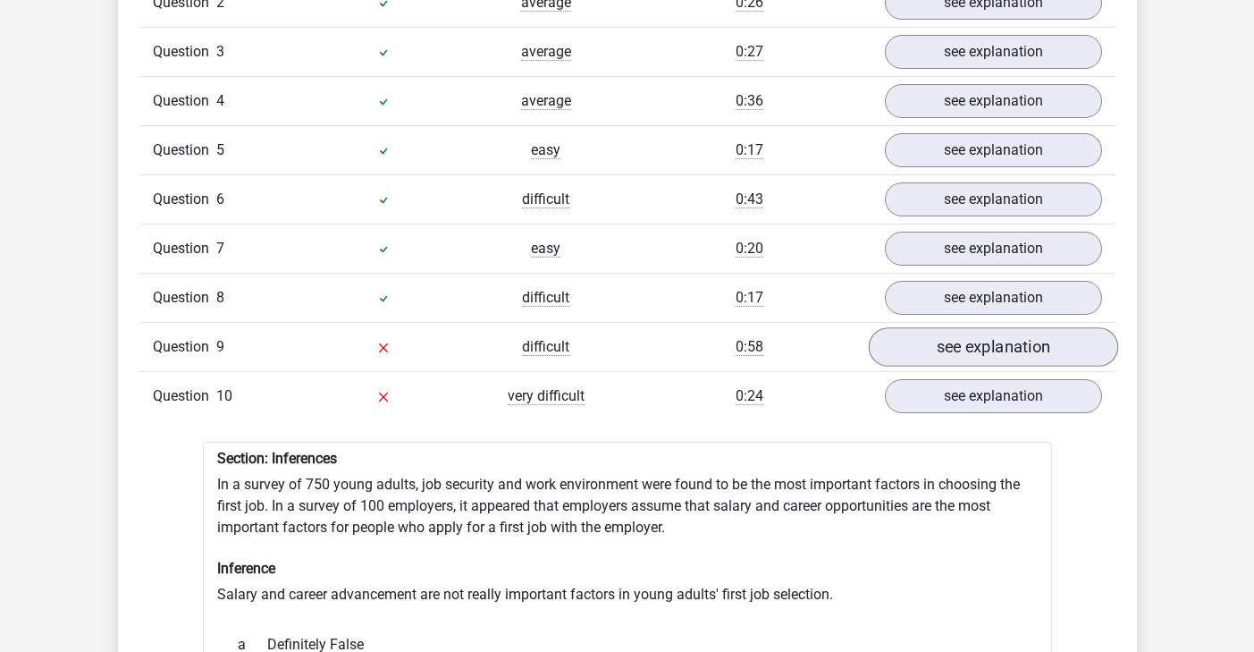
click at [1012, 342] on link "see explanation" at bounding box center [992, 346] width 249 height 39
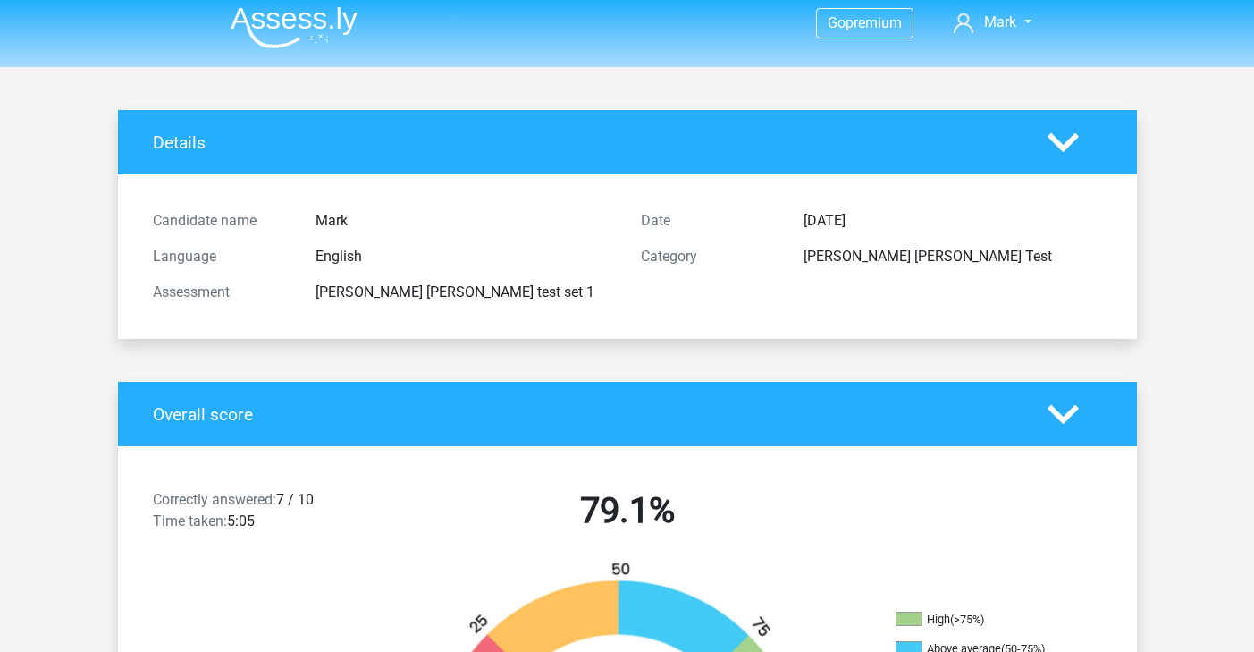
scroll to position [377, 0]
